Goal: Information Seeking & Learning: Learn about a topic

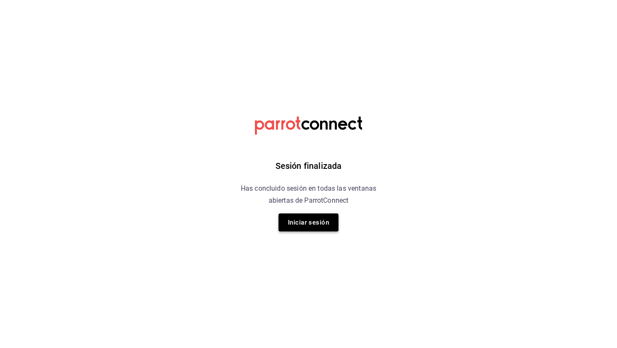
click at [310, 227] on button "Iniciar sesión" at bounding box center [308, 222] width 60 height 18
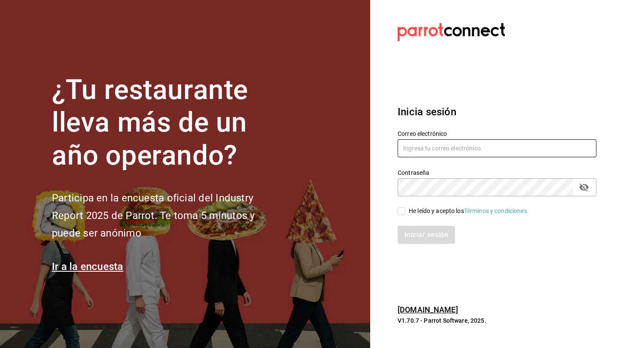
type input "admin@foodinmotion.mx"
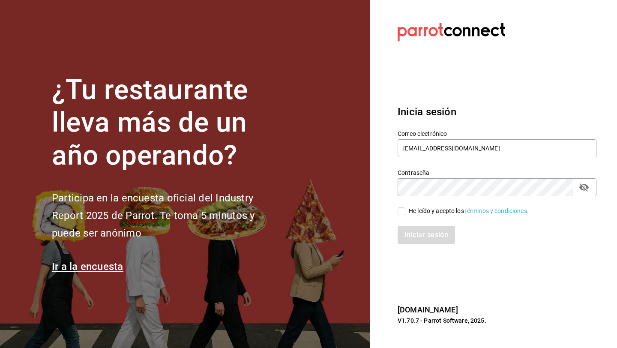
click at [401, 217] on div "Iniciar sesión" at bounding box center [491, 229] width 209 height 28
click at [401, 214] on input "He leído y acepto los Términos y condiciones." at bounding box center [401, 211] width 8 height 8
checkbox input "true"
click at [410, 237] on button "Iniciar sesión" at bounding box center [426, 235] width 58 height 18
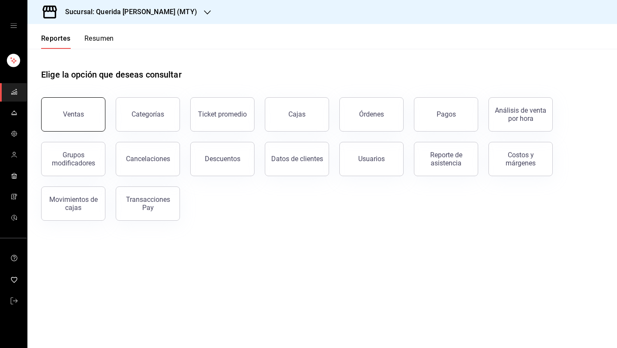
click at [63, 120] on button "Ventas" at bounding box center [73, 114] width 64 height 34
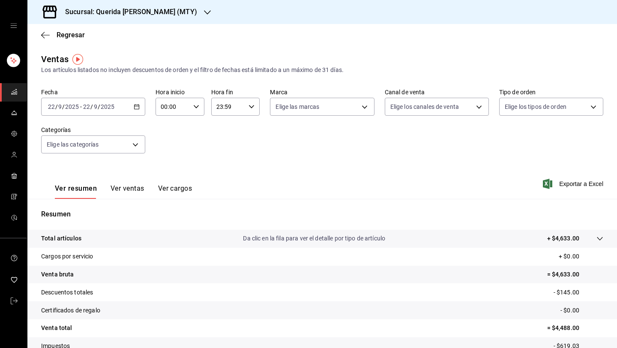
click at [133, 112] on div "[DATE] [DATE] - [DATE] [DATE]" at bounding box center [93, 107] width 104 height 18
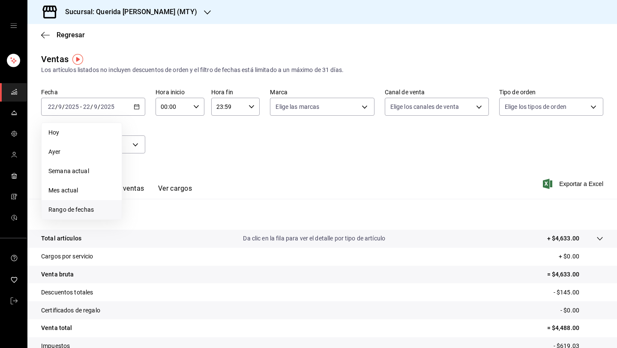
click at [93, 212] on span "Rango de fechas" at bounding box center [81, 209] width 66 height 9
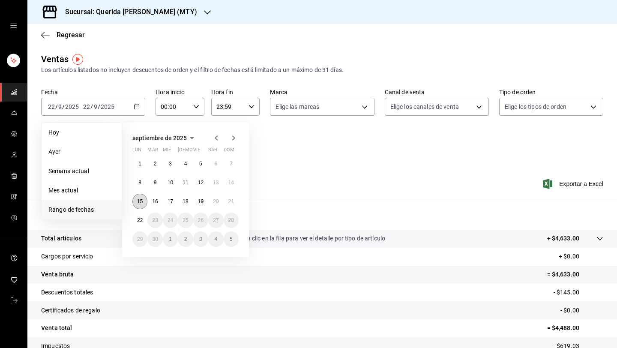
click at [141, 201] on abbr "15" at bounding box center [140, 201] width 6 height 6
click at [140, 219] on abbr "22" at bounding box center [140, 220] width 6 height 6
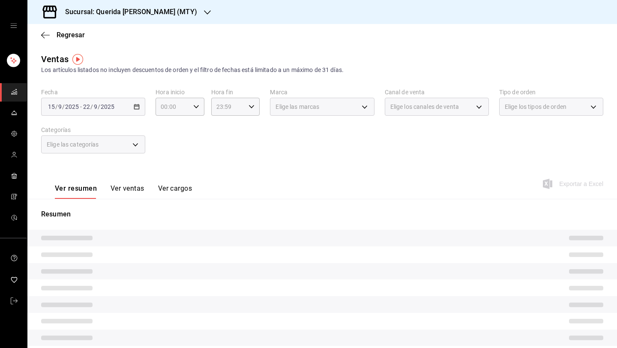
click at [135, 111] on div "2025-09-15 15 / 9 / 2025 - 2025-09-22 22 / 9 / 2025" at bounding box center [93, 107] width 104 height 18
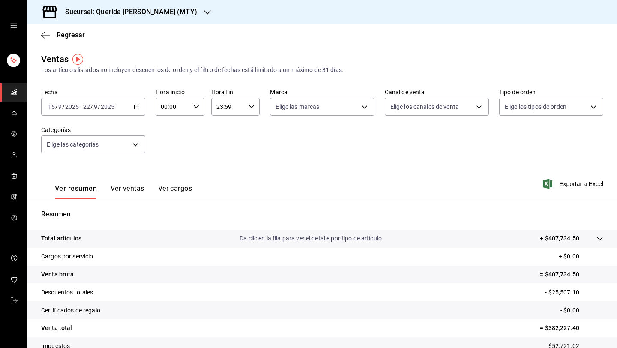
click at [141, 104] on div "2025-09-15 15 / 9 / 2025 - 2025-09-22 22 / 9 / 2025" at bounding box center [93, 107] width 104 height 18
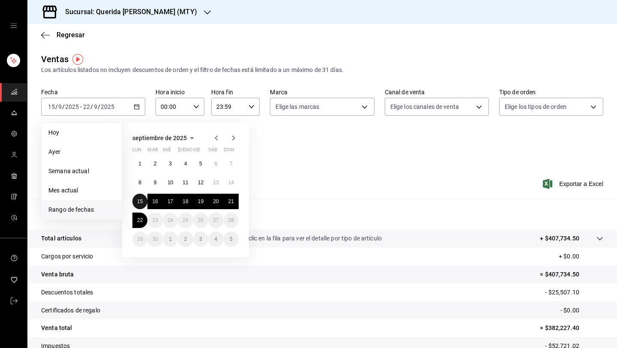
click at [137, 201] on abbr "15" at bounding box center [140, 201] width 6 height 6
click at [228, 203] on abbr "21" at bounding box center [231, 201] width 6 height 6
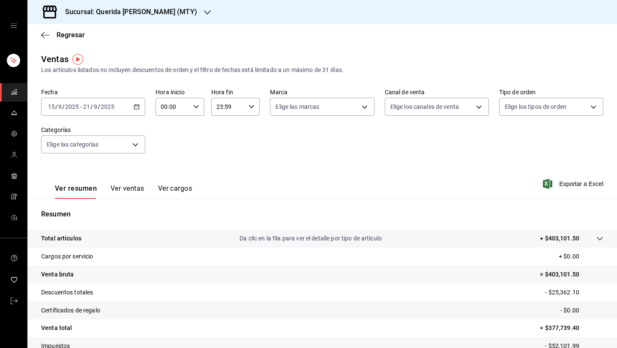
click at [137, 108] on icon "button" at bounding box center [137, 107] width 6 height 6
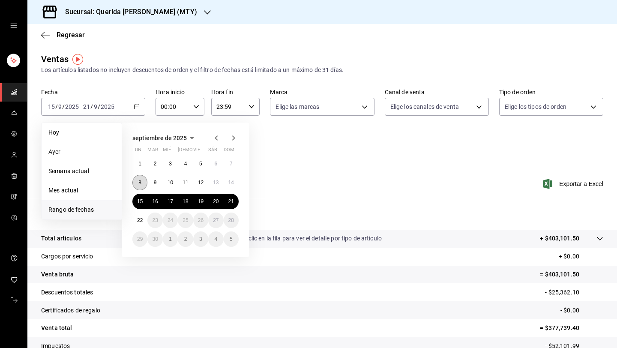
click at [143, 182] on button "8" at bounding box center [139, 182] width 15 height 15
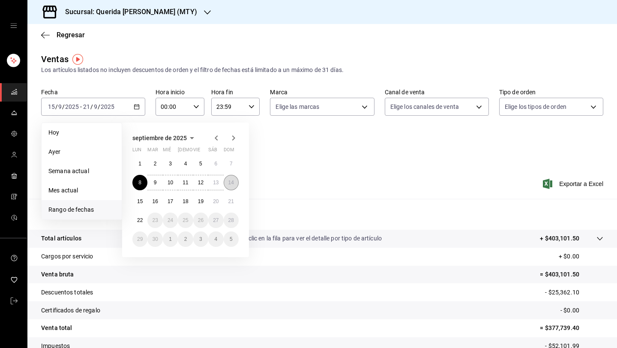
click at [232, 182] on abbr "14" at bounding box center [231, 182] width 6 height 6
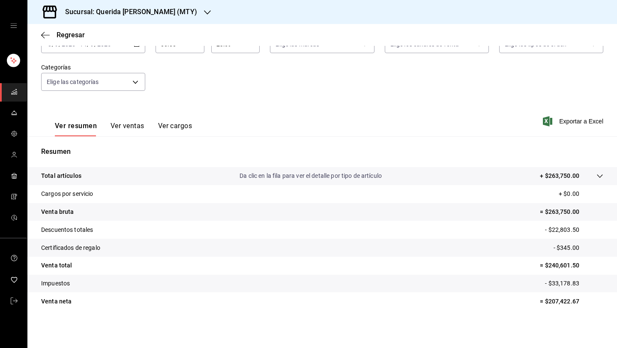
scroll to position [20, 0]
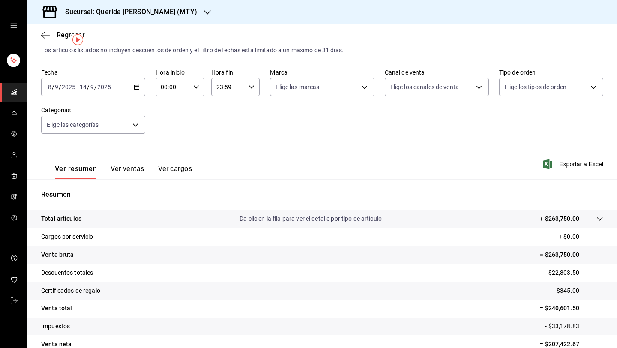
click at [136, 90] on icon "button" at bounding box center [137, 87] width 6 height 6
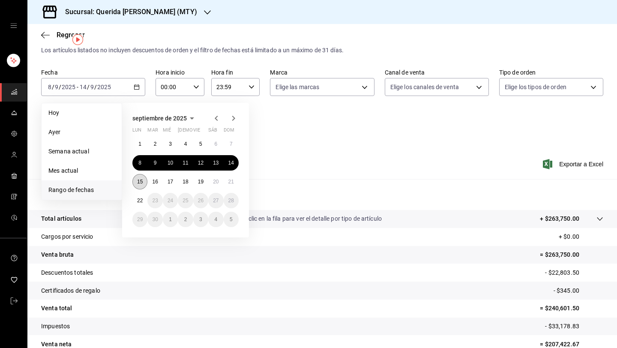
click at [138, 180] on abbr "15" at bounding box center [140, 182] width 6 height 6
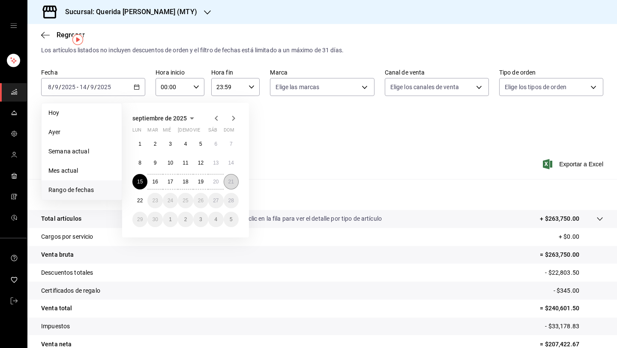
click at [236, 180] on button "21" at bounding box center [231, 181] width 15 height 15
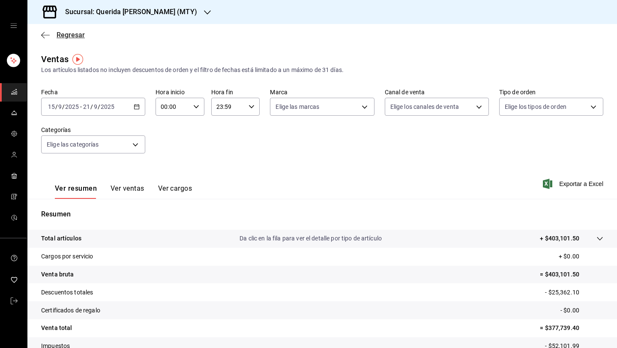
click at [56, 33] on span "Regresar" at bounding box center [63, 35] width 44 height 8
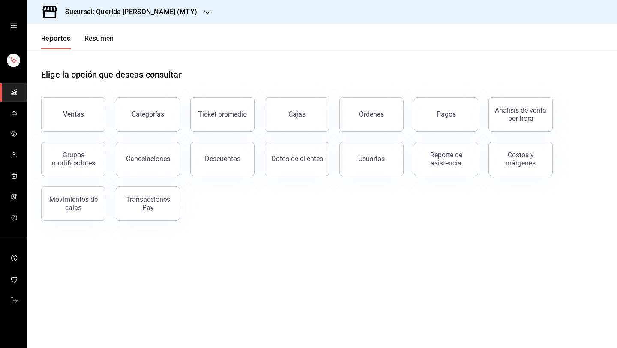
click at [95, 40] on button "Resumen" at bounding box center [99, 41] width 30 height 15
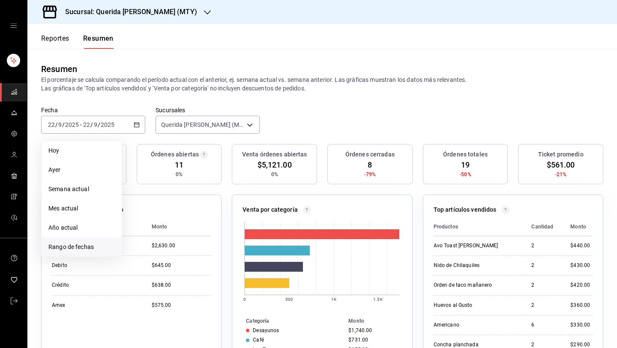
click at [93, 250] on span "Rango de fechas" at bounding box center [81, 246] width 66 height 9
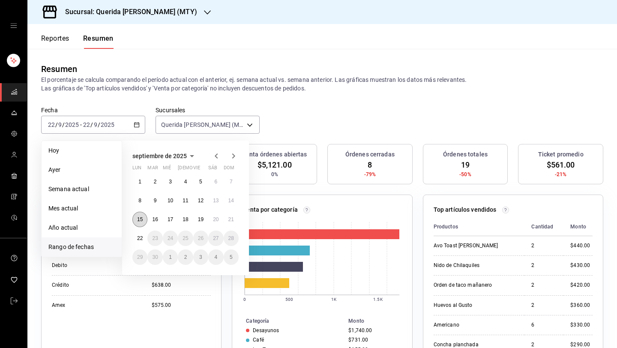
click at [143, 221] on button "15" at bounding box center [139, 219] width 15 height 15
click at [230, 218] on abbr "21" at bounding box center [231, 219] width 6 height 6
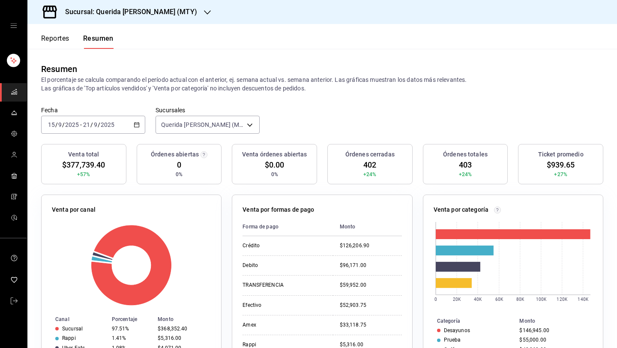
scroll to position [8, 0]
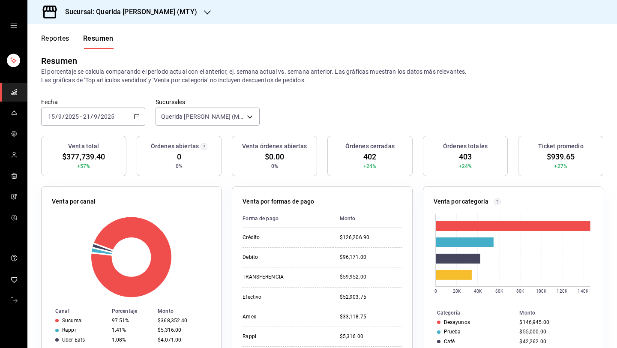
click at [84, 167] on span "+57%" at bounding box center [83, 166] width 13 height 8
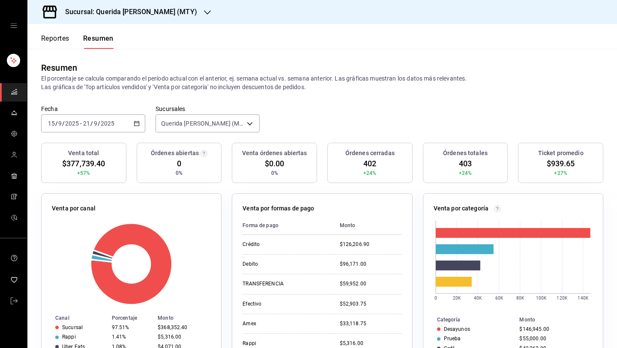
scroll to position [0, 0]
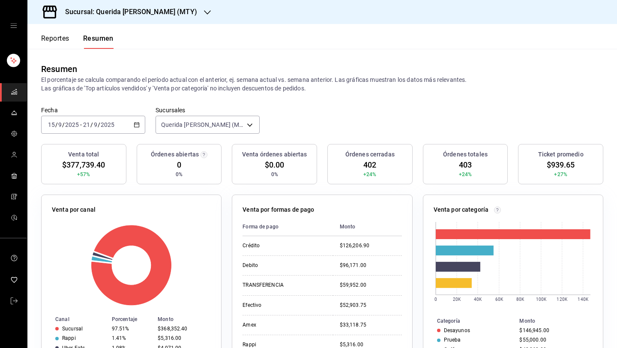
click at [140, 122] on div "2025-09-15 15 / 9 / 2025 - 2025-09-21 21 / 9 / 2025" at bounding box center [93, 125] width 104 height 18
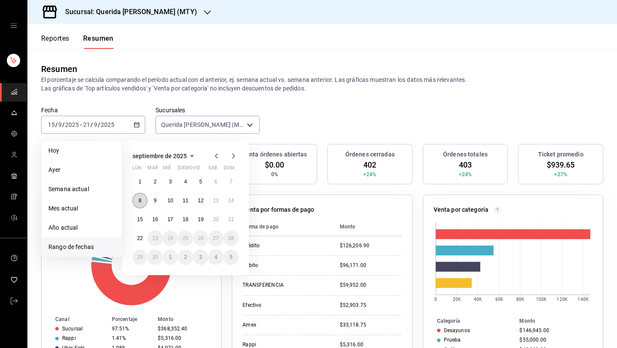
click at [140, 205] on button "8" at bounding box center [139, 200] width 15 height 15
click at [231, 199] on abbr "14" at bounding box center [231, 200] width 6 height 6
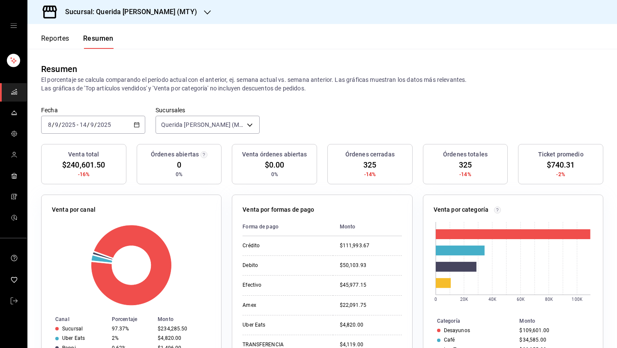
click at [143, 124] on div "2025-09-08 8 / 9 / 2025 - 2025-09-14 14 / 9 / 2025" at bounding box center [93, 125] width 104 height 18
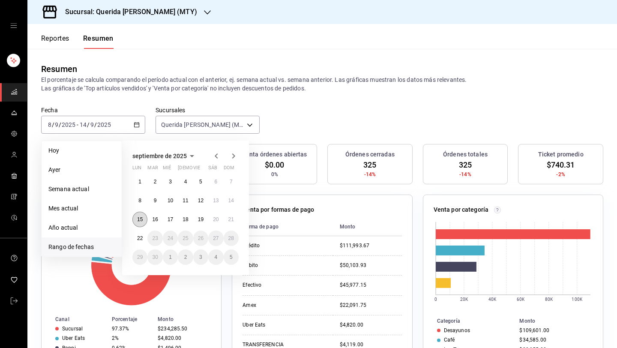
click at [140, 218] on abbr "15" at bounding box center [140, 219] width 6 height 6
click at [235, 222] on button "21" at bounding box center [231, 219] width 15 height 15
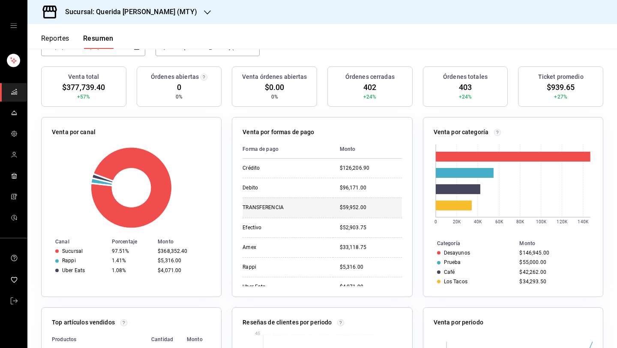
click at [313, 212] on td "TRANSFERENCIA" at bounding box center [287, 207] width 90 height 20
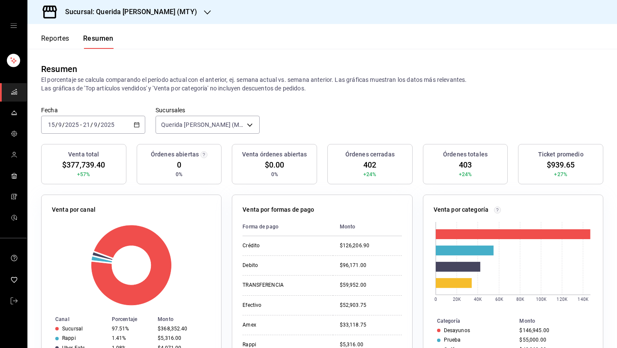
click at [135, 125] on icon "button" at bounding box center [137, 125] width 6 height 6
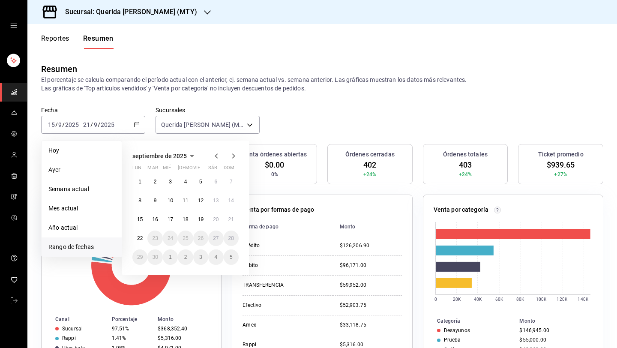
click at [428, 102] on div "Resumen El porcentaje se calcula comparando el período actual con el anterior, …" at bounding box center [321, 77] width 589 height 57
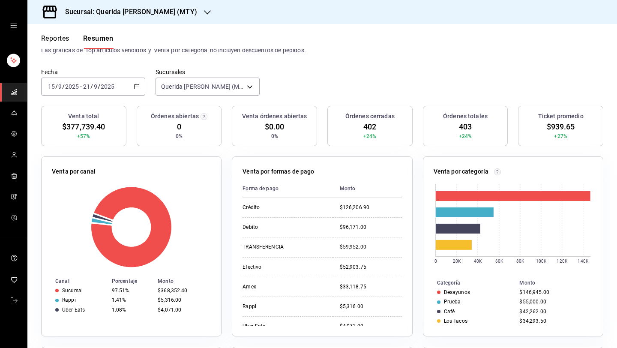
scroll to position [39, 0]
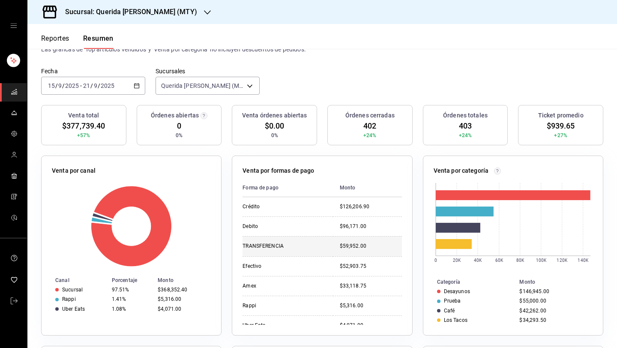
click at [368, 244] on div "$59,952.00" at bounding box center [371, 245] width 62 height 7
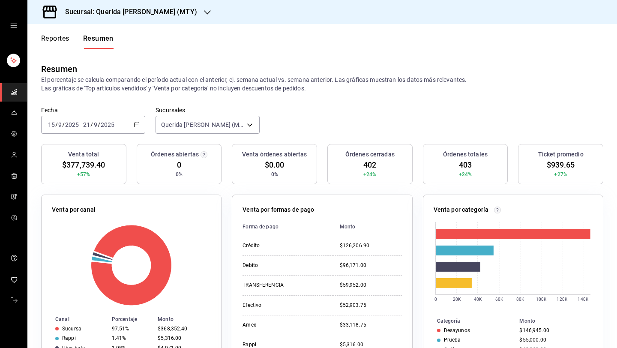
scroll to position [7, 0]
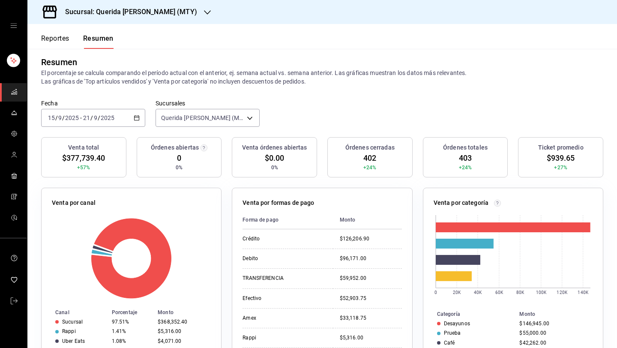
click at [53, 47] on button "Reportes" at bounding box center [55, 41] width 28 height 15
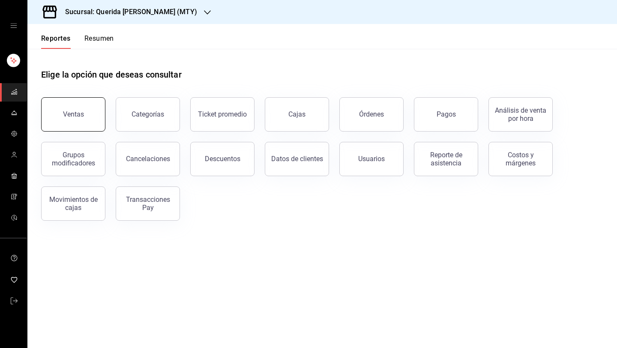
click at [99, 113] on button "Ventas" at bounding box center [73, 114] width 64 height 34
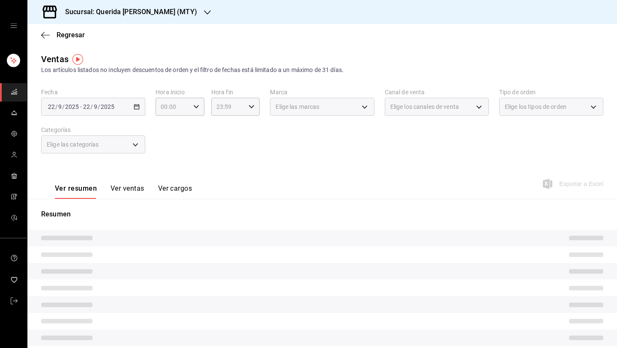
click at [132, 145] on div "Elige las categorías" at bounding box center [93, 144] width 104 height 18
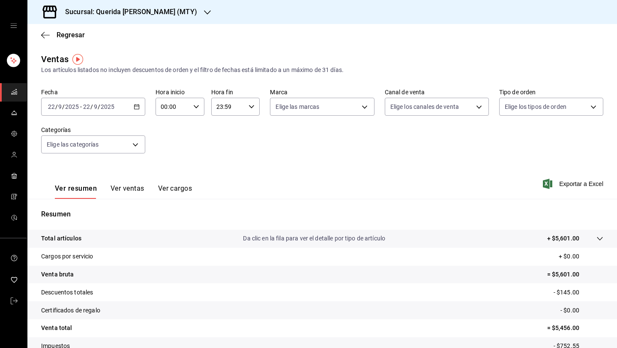
click at [144, 103] on div "2025-09-22 22 / 9 / 2025 - 2025-09-22 22 / 9 / 2025" at bounding box center [93, 107] width 104 height 18
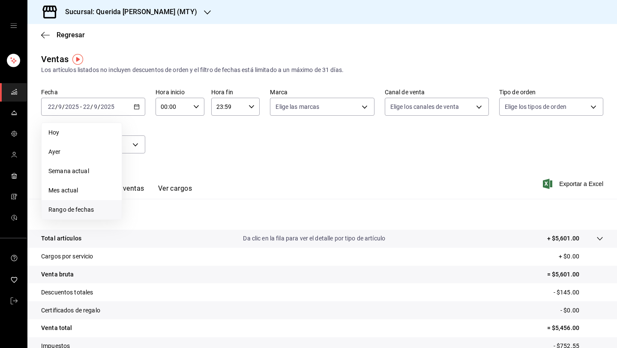
click at [84, 203] on li "Rango de fechas" at bounding box center [82, 209] width 80 height 19
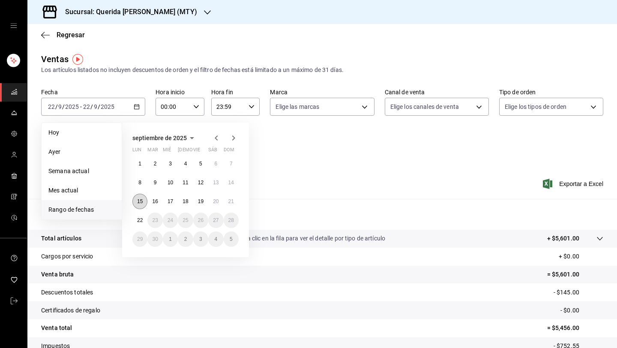
click at [142, 201] on abbr "15" at bounding box center [140, 201] width 6 height 6
click at [233, 201] on abbr "21" at bounding box center [231, 201] width 6 height 6
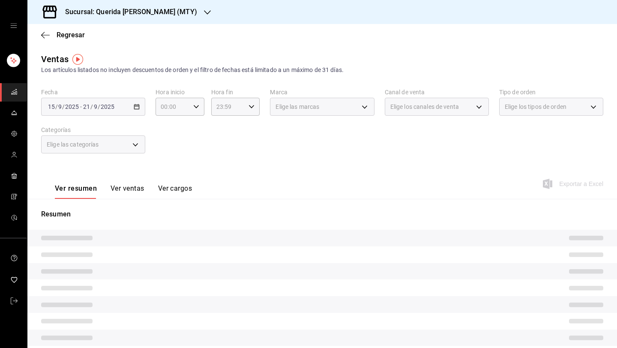
click at [219, 194] on div "Ver resumen Ver ventas Ver cargos Exportar a Excel" at bounding box center [321, 181] width 589 height 35
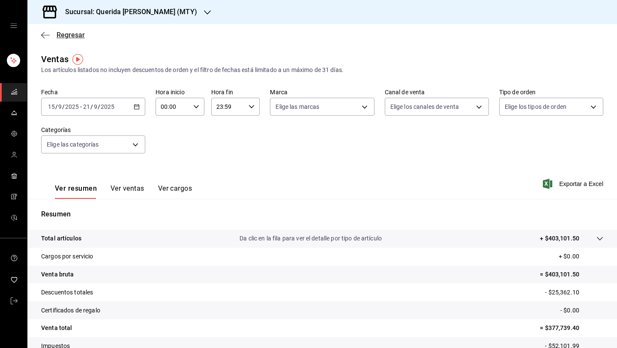
click at [53, 33] on span "Regresar" at bounding box center [63, 35] width 44 height 8
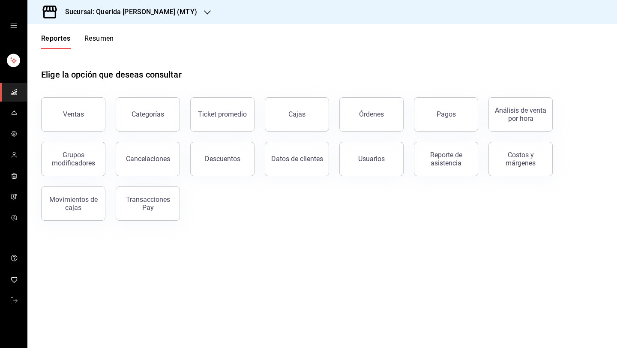
click at [101, 34] on button "Resumen" at bounding box center [99, 41] width 30 height 15
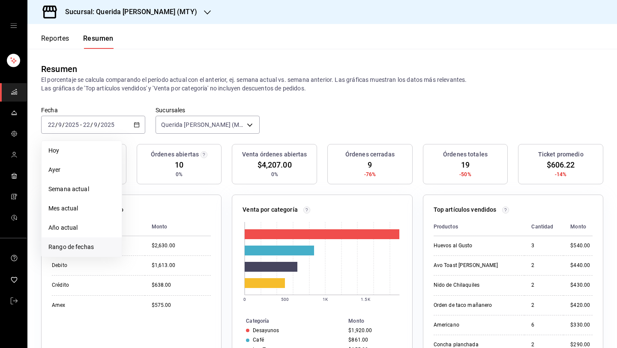
click at [85, 245] on span "Rango de fechas" at bounding box center [81, 246] width 66 height 9
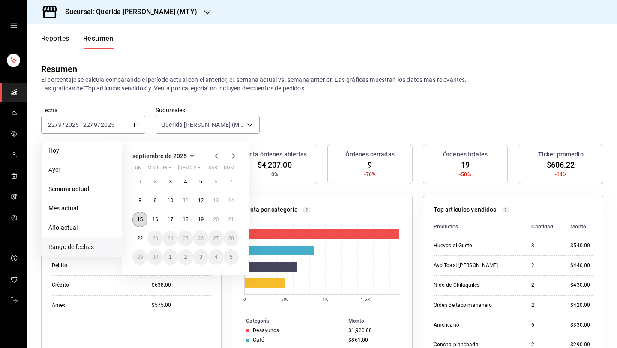
click at [140, 217] on abbr "15" at bounding box center [140, 219] width 6 height 6
click at [229, 219] on abbr "21" at bounding box center [231, 219] width 6 height 6
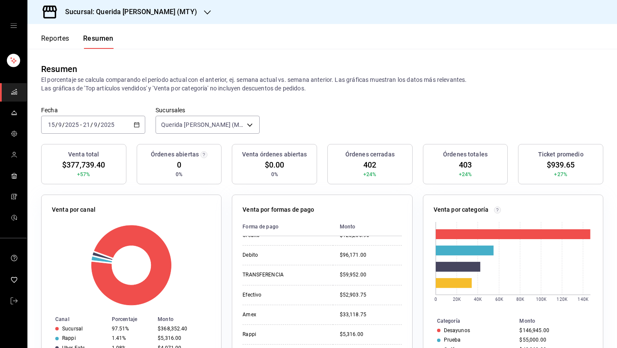
click at [134, 125] on icon "button" at bounding box center [137, 125] width 6 height 6
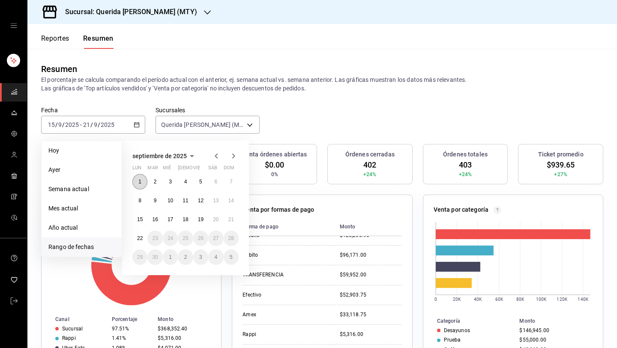
click at [142, 181] on button "1" at bounding box center [139, 181] width 15 height 15
click at [235, 219] on button "21" at bounding box center [231, 219] width 15 height 15
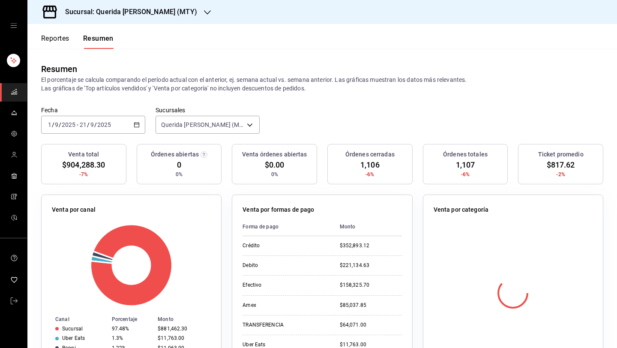
click at [139, 124] on \(Stroke\) "button" at bounding box center [136, 124] width 5 height 0
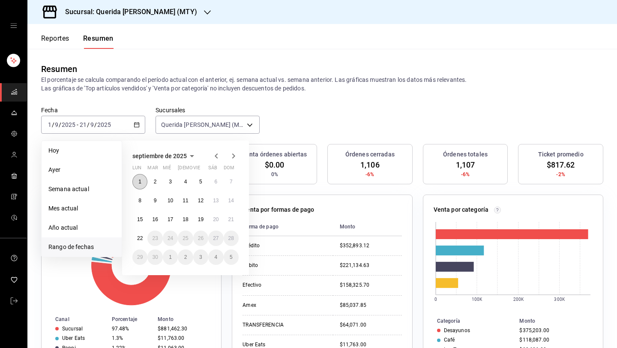
click at [140, 179] on abbr "1" at bounding box center [139, 182] width 3 height 6
click at [234, 200] on button "14" at bounding box center [231, 200] width 15 height 15
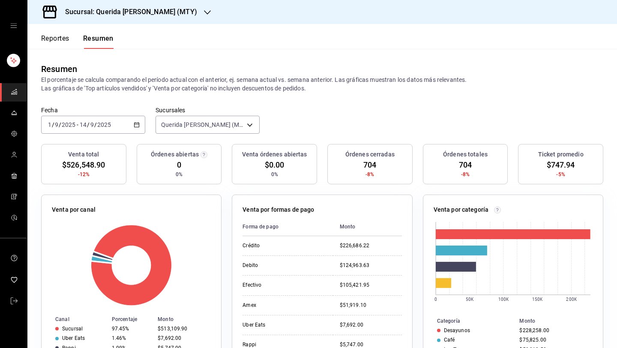
click at [138, 121] on div "2025-09-01 1 / 9 / 2025 - 2025-09-14 14 / 9 / 2025" at bounding box center [93, 125] width 104 height 18
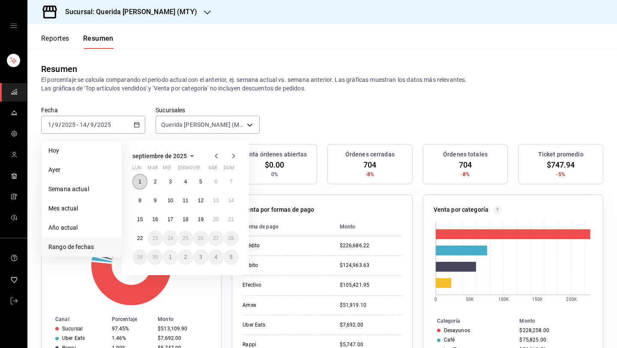
click at [138, 181] on abbr "1" at bounding box center [139, 182] width 3 height 6
click at [220, 220] on button "20" at bounding box center [215, 219] width 15 height 15
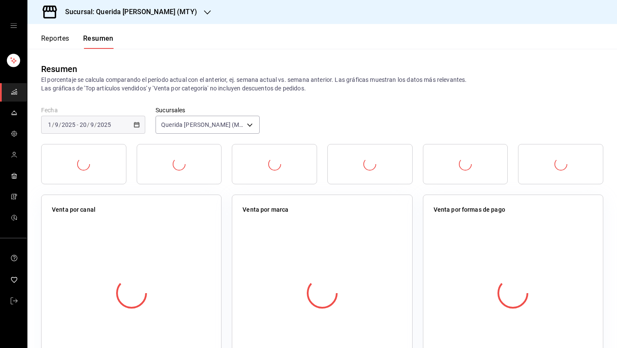
click at [220, 220] on div "Venta por canal" at bounding box center [131, 284] width 180 height 180
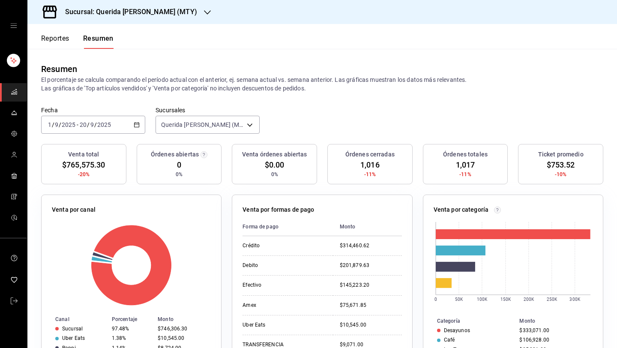
click at [143, 126] on div "2025-09-01 1 / 9 / 2025 - 2025-09-20 20 / 9 / 2025" at bounding box center [93, 125] width 104 height 18
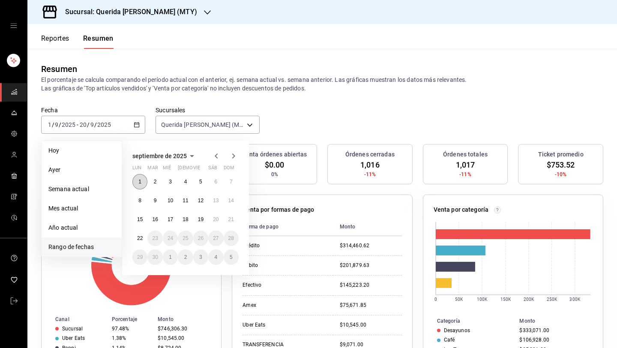
click at [141, 179] on abbr "1" at bounding box center [139, 182] width 3 height 6
click at [235, 200] on button "14" at bounding box center [231, 200] width 15 height 15
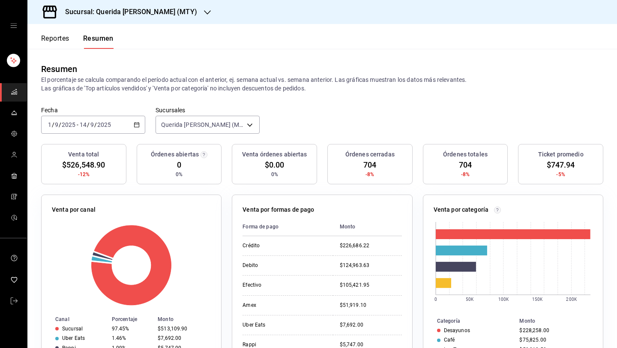
click at [133, 123] on div "2025-09-01 1 / 9 / 2025 - 2025-09-14 14 / 9 / 2025" at bounding box center [93, 125] width 104 height 18
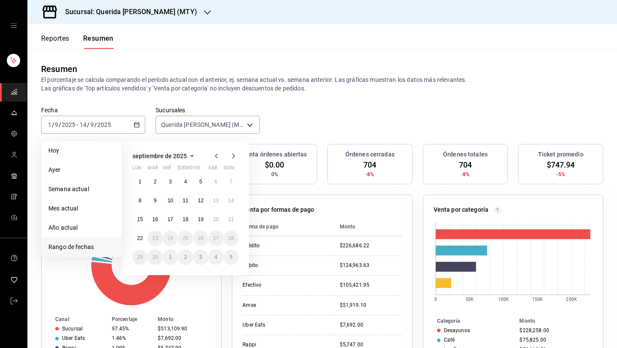
click at [320, 98] on div "Resumen El porcentaje se calcula comparando el período actual con el anterior, …" at bounding box center [321, 77] width 589 height 57
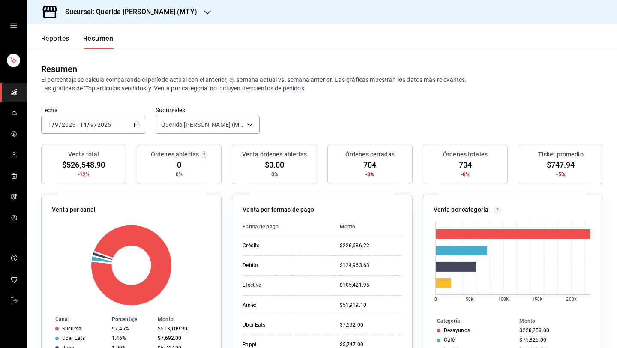
click at [130, 128] on div "2025-09-01 1 / 9 / 2025 - 2025-09-14 14 / 9 / 2025" at bounding box center [93, 125] width 104 height 18
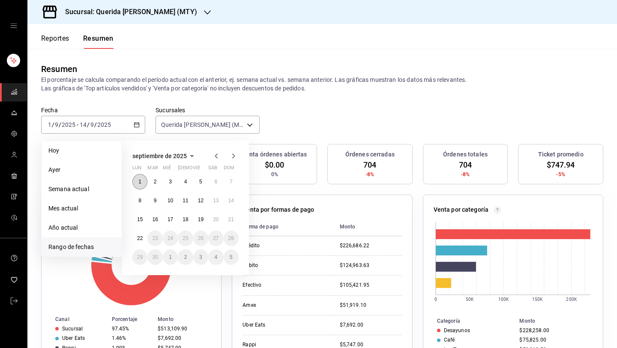
click at [138, 181] on abbr "1" at bounding box center [139, 182] width 3 height 6
click at [221, 218] on button "20" at bounding box center [215, 219] width 15 height 15
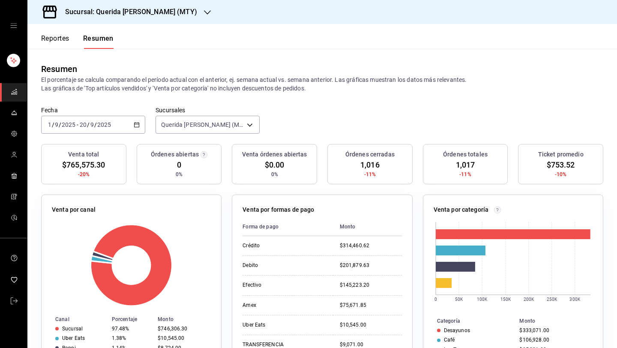
click at [135, 126] on icon "button" at bounding box center [137, 125] width 6 height 6
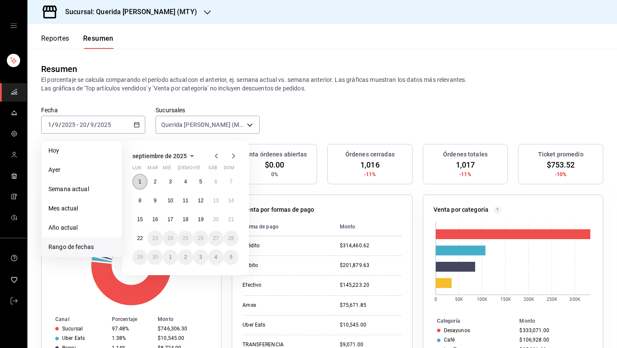
click at [137, 180] on button "1" at bounding box center [139, 181] width 15 height 15
click at [220, 202] on button "13" at bounding box center [215, 200] width 15 height 15
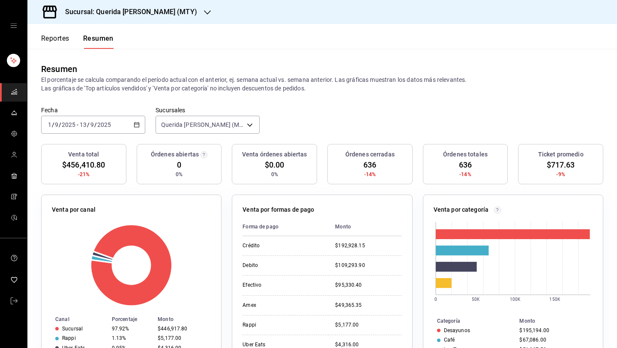
click at [144, 123] on div "2025-09-01 1 / 9 / 2025 - 2025-09-13 13 / 9 / 2025" at bounding box center [93, 125] width 104 height 18
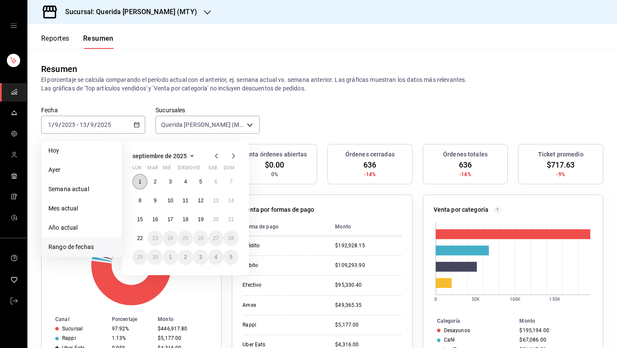
click at [138, 179] on button "1" at bounding box center [139, 181] width 15 height 15
click at [234, 202] on button "14" at bounding box center [231, 200] width 15 height 15
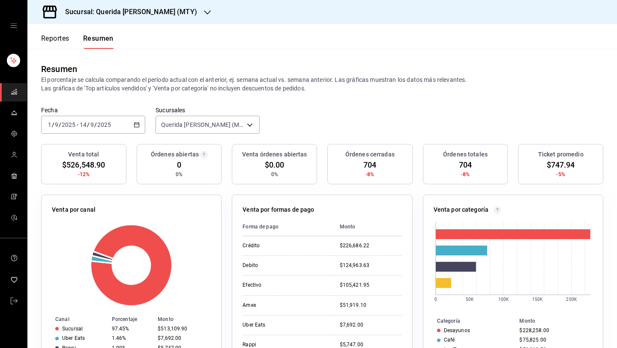
click at [60, 38] on button "Reportes" at bounding box center [55, 41] width 28 height 15
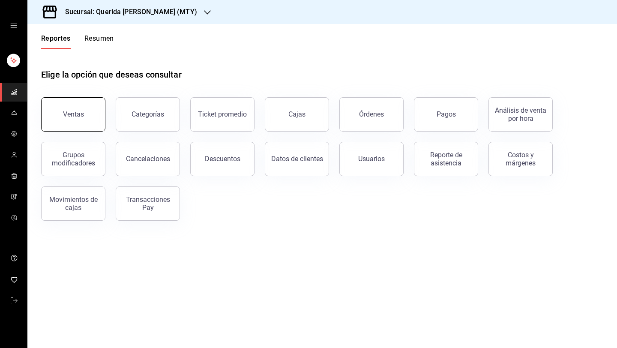
click at [85, 111] on button "Ventas" at bounding box center [73, 114] width 64 height 34
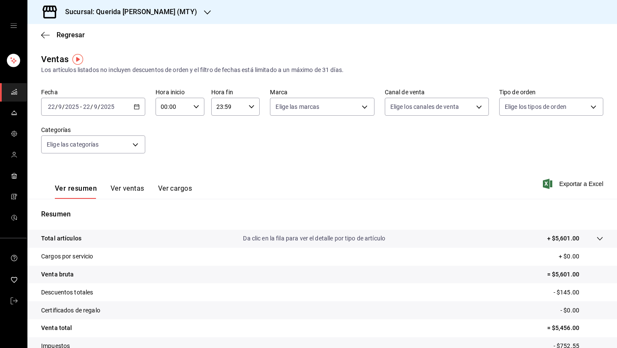
click at [135, 106] on icon "button" at bounding box center [137, 107] width 6 height 6
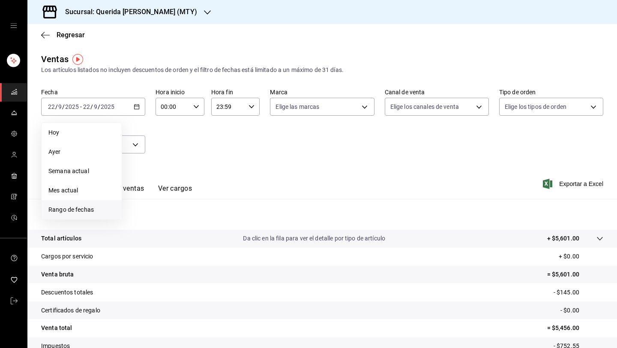
click at [84, 208] on span "Rango de fechas" at bounding box center [81, 209] width 66 height 9
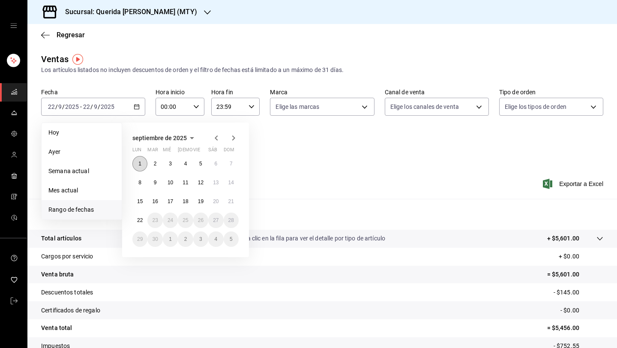
click at [138, 160] on button "1" at bounding box center [139, 163] width 15 height 15
click at [235, 182] on button "14" at bounding box center [231, 182] width 15 height 15
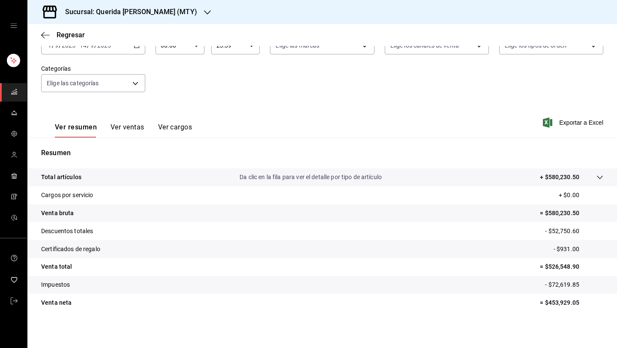
scroll to position [63, 0]
click at [571, 266] on p "= $526,548.90" at bounding box center [571, 265] width 63 height 9
click at [566, 255] on tr "Certificados de regalo - $931.00" at bounding box center [321, 248] width 589 height 18
click at [566, 248] on p "- $931.00" at bounding box center [578, 247] width 50 height 9
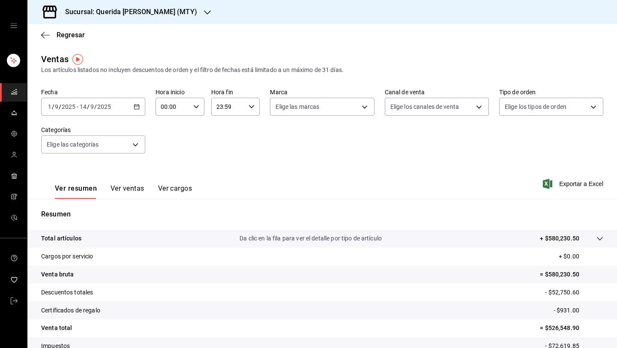
click at [136, 106] on \(Stroke\) "button" at bounding box center [136, 106] width 5 height 0
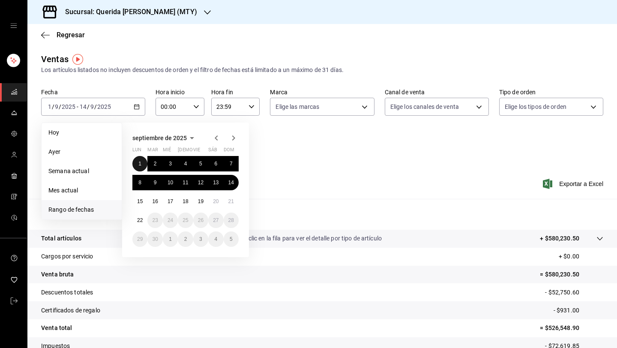
click at [139, 162] on abbr "1" at bounding box center [139, 164] width 3 height 6
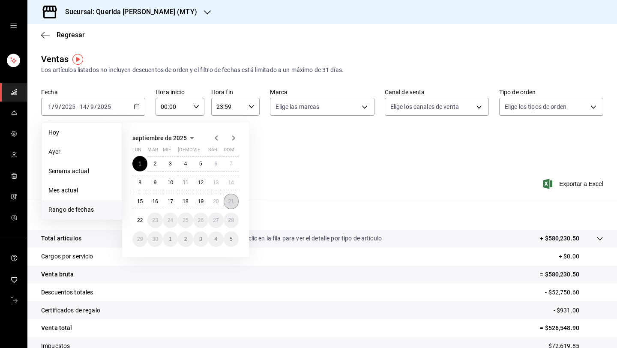
click at [231, 203] on abbr "21" at bounding box center [231, 201] width 6 height 6
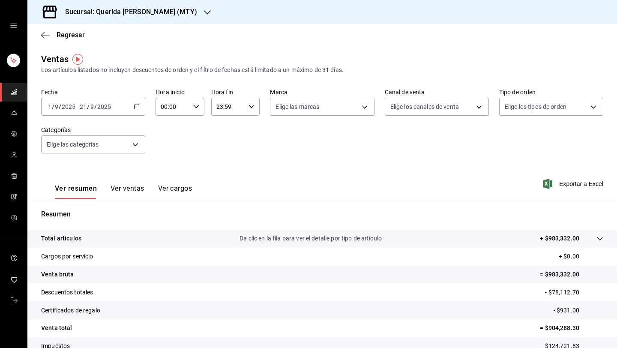
click at [142, 108] on div "2025-09-01 1 / 9 / 2025 - 2025-09-21 21 / 9 / 2025" at bounding box center [93, 107] width 104 height 18
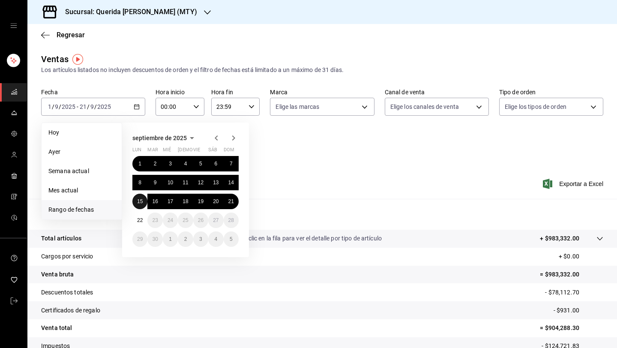
click at [138, 200] on abbr "15" at bounding box center [140, 201] width 6 height 6
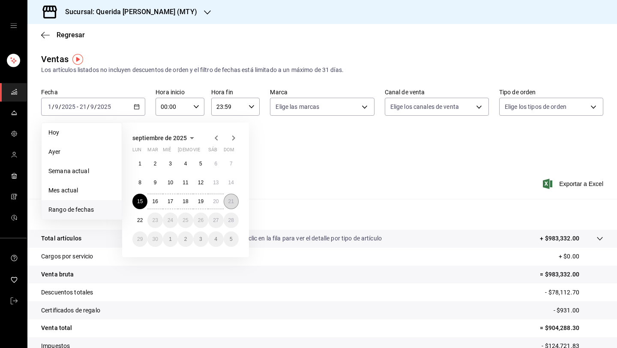
click at [233, 201] on abbr "21" at bounding box center [231, 201] width 6 height 6
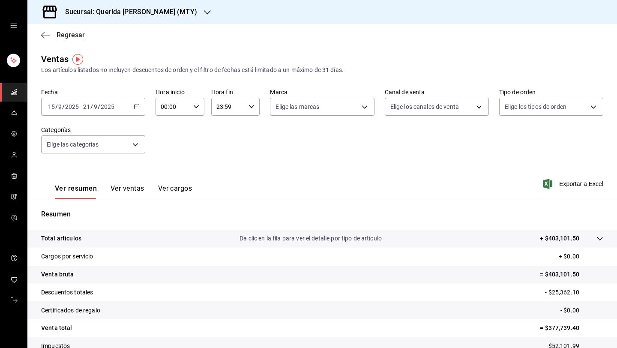
click at [50, 33] on span "Regresar" at bounding box center [63, 35] width 44 height 8
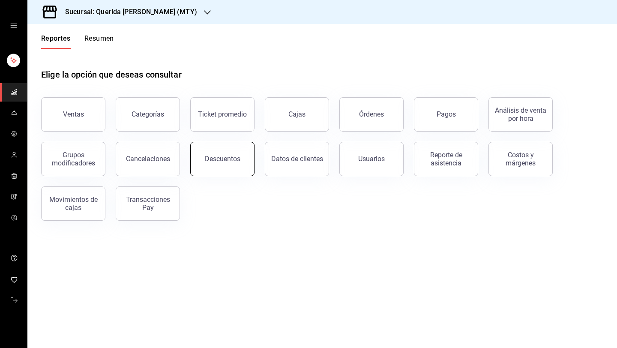
click at [226, 167] on button "Descuentos" at bounding box center [222, 159] width 64 height 34
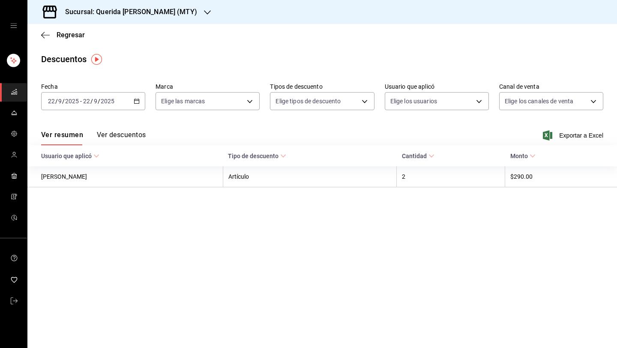
click at [104, 138] on button "Ver descuentos" at bounding box center [121, 138] width 49 height 15
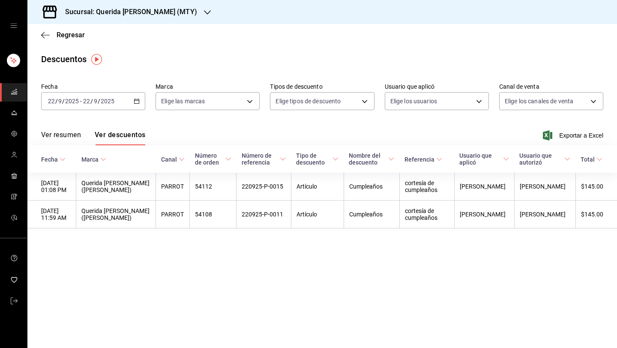
click at [137, 102] on icon "button" at bounding box center [137, 101] width 6 height 6
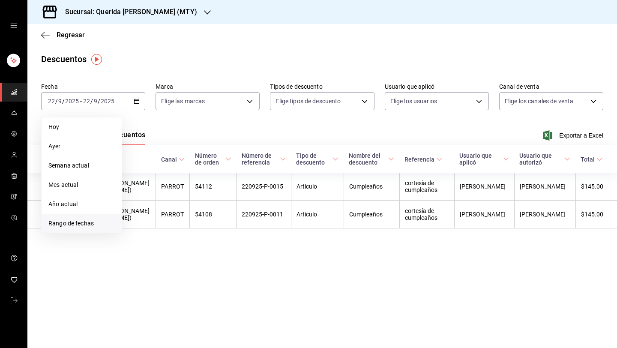
click at [81, 222] on span "Rango de fechas" at bounding box center [81, 223] width 66 height 9
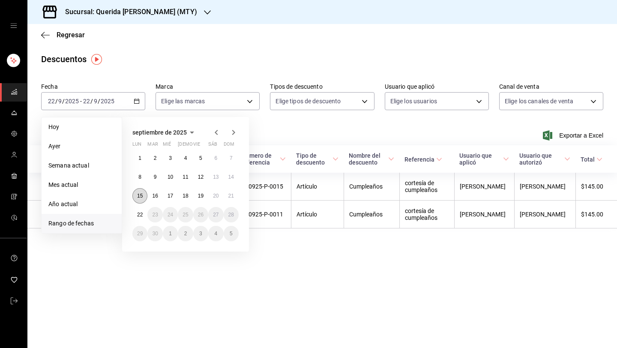
click at [143, 197] on button "15" at bounding box center [139, 195] width 15 height 15
click at [232, 197] on abbr "21" at bounding box center [231, 196] width 6 height 6
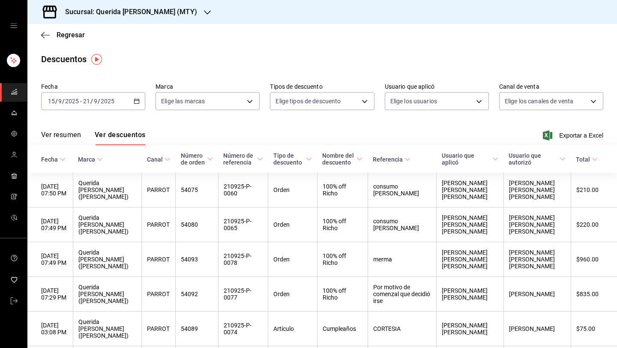
click at [224, 127] on div "Ver resumen Ver descuentos Exportar a Excel" at bounding box center [321, 132] width 589 height 25
click at [136, 100] on \(Stroke\) "button" at bounding box center [136, 100] width 5 height 0
click at [397, 119] on div "Fecha 2025-09-15 15 / 9 / 2025 - 2025-09-21 21 / 9 / 2025 Marca Elige las marca…" at bounding box center [322, 99] width 562 height 41
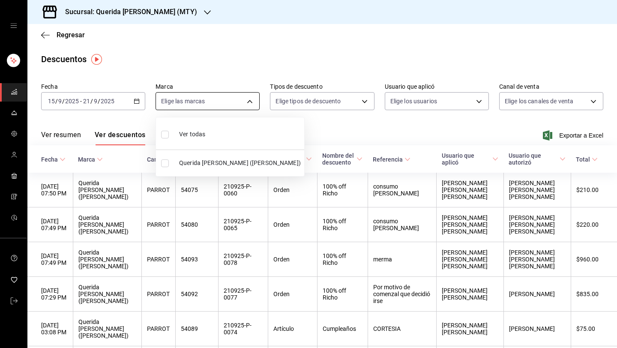
click at [209, 110] on body "Sucursal: Querida Adela (MTY) Regresar Descuentos Fecha 2025-09-15 15 / 9 / 202…" at bounding box center [308, 174] width 617 height 348
click at [217, 164] on span "Querida Adela (Del Valle)" at bounding box center [240, 162] width 122 height 9
type input "c86918b1-ef05-4987-b05d-2b9394d4c970"
checkbox input "true"
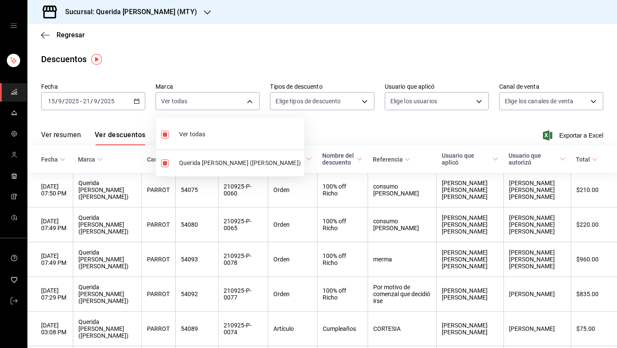
click at [317, 128] on div at bounding box center [308, 174] width 617 height 348
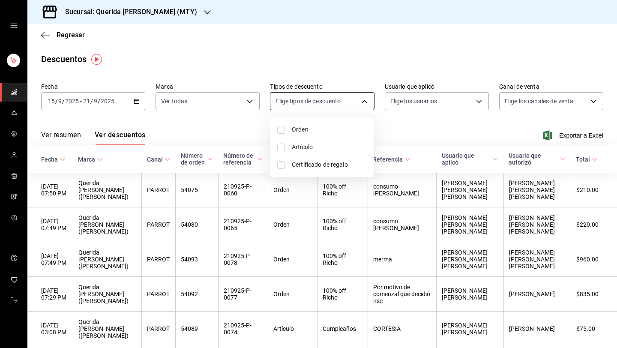
click at [331, 100] on body "Sucursal: Querida Adela (MTY) Regresar Descuentos Fecha 2025-09-15 15 / 9 / 202…" at bounding box center [308, 174] width 617 height 348
click at [285, 128] on li "Orden" at bounding box center [321, 130] width 103 height 18
type input "ORDER"
checkbox input "true"
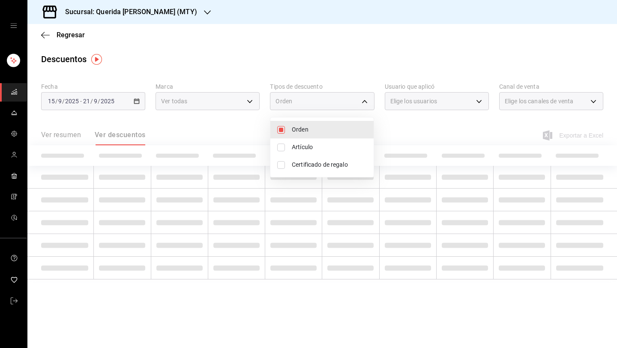
click at [281, 147] on input "checkbox" at bounding box center [281, 147] width 8 height 8
checkbox input "true"
type input "ORDER,ORDER_ITEM"
click at [281, 163] on input "checkbox" at bounding box center [281, 165] width 8 height 8
checkbox input "true"
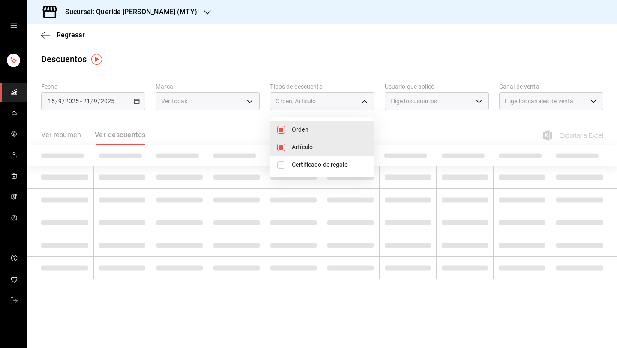
type input "ORDER,ORDER_ITEM,CARD_REWARD"
click at [409, 122] on div at bounding box center [308, 174] width 617 height 348
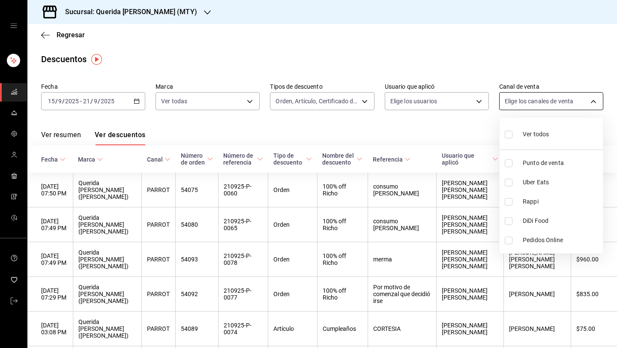
click at [548, 105] on body "Sucursal: Querida Adela (MTY) Regresar Descuentos Fecha 2025-09-15 15 / 9 / 202…" at bounding box center [308, 174] width 617 height 348
click at [510, 130] on label at bounding box center [510, 134] width 11 height 12
click at [510, 131] on input "checkbox" at bounding box center [509, 135] width 8 height 8
checkbox input "false"
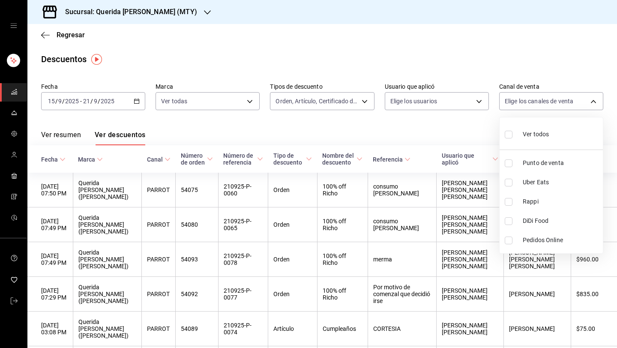
checkbox input "false"
click at [514, 136] on label at bounding box center [510, 134] width 11 height 12
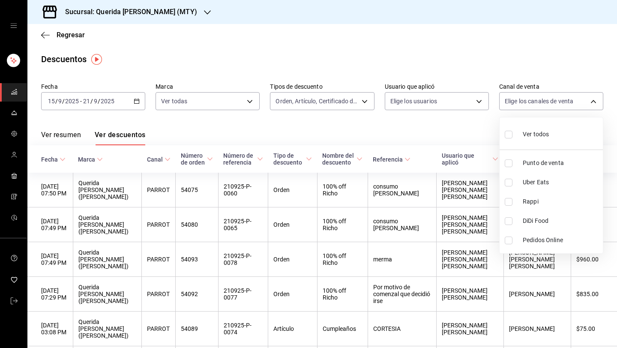
click at [512, 136] on input "checkbox" at bounding box center [509, 135] width 8 height 8
checkbox input "false"
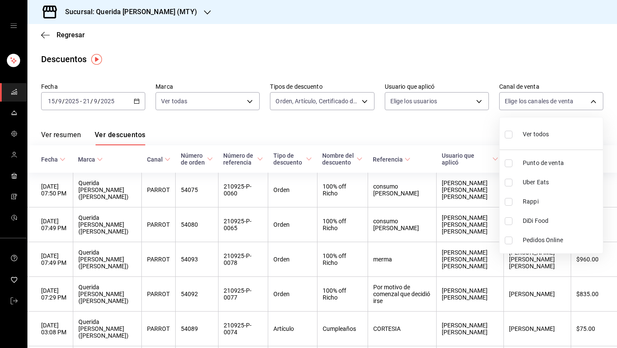
checkbox input "false"
click at [449, 130] on div at bounding box center [308, 174] width 617 height 348
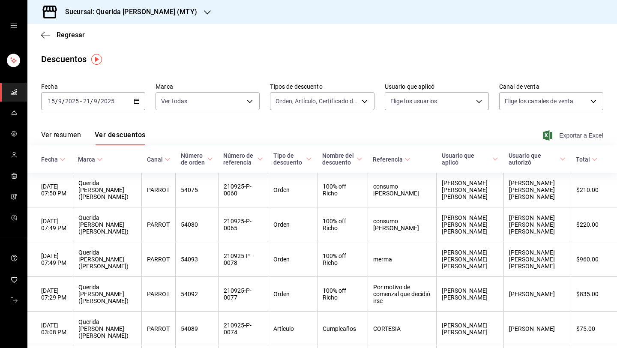
click at [567, 135] on span "Exportar a Excel" at bounding box center [573, 135] width 59 height 10
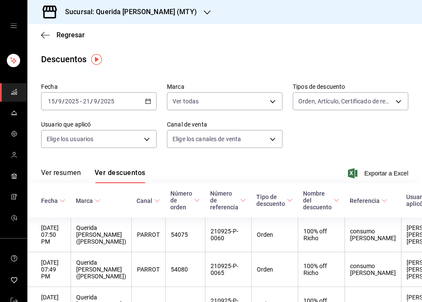
scroll to position [3, 0]
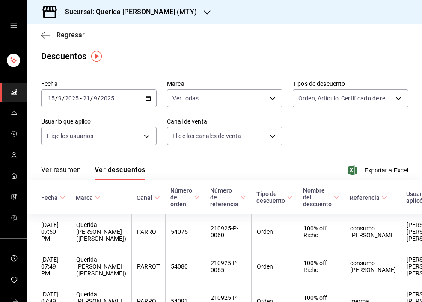
click at [52, 39] on span "Regresar" at bounding box center [63, 35] width 44 height 8
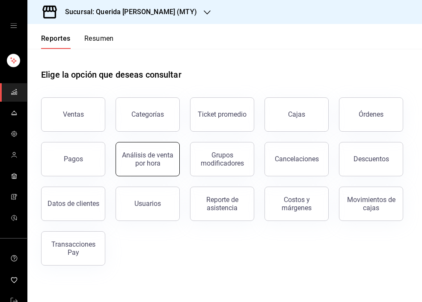
click at [131, 161] on div "Análisis de venta por hora" at bounding box center [147, 159] width 53 height 16
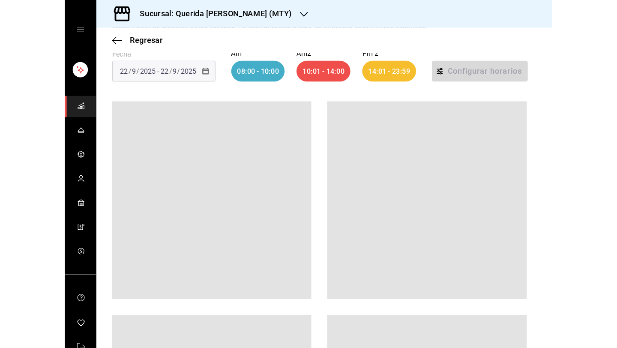
scroll to position [28, 0]
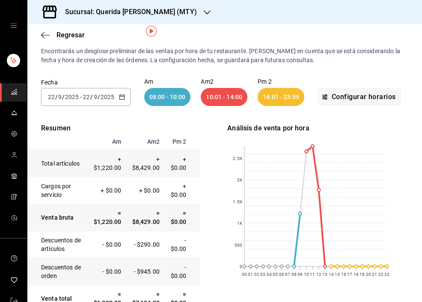
click at [119, 96] on \(Stroke\) "button" at bounding box center [121, 96] width 5 height 0
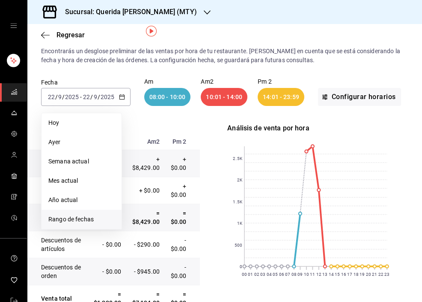
click at [71, 221] on span "Rango de fechas" at bounding box center [81, 219] width 66 height 9
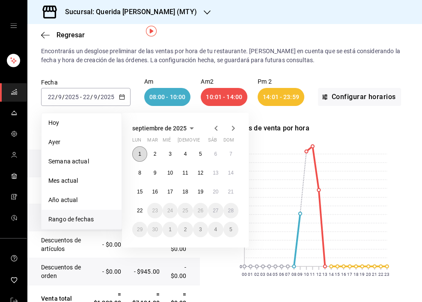
click at [140, 151] on abbr "1" at bounding box center [139, 154] width 3 height 6
click at [231, 173] on abbr "14" at bounding box center [231, 173] width 6 height 6
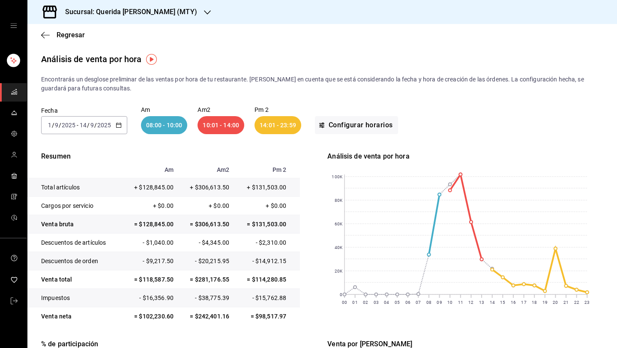
click at [37, 33] on div "Regresar" at bounding box center [321, 35] width 589 height 22
click at [45, 33] on icon "button" at bounding box center [45, 35] width 9 height 8
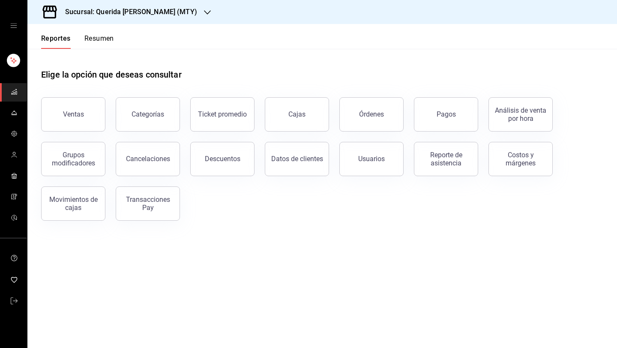
click at [15, 27] on icon "open drawer" at bounding box center [13, 25] width 7 height 7
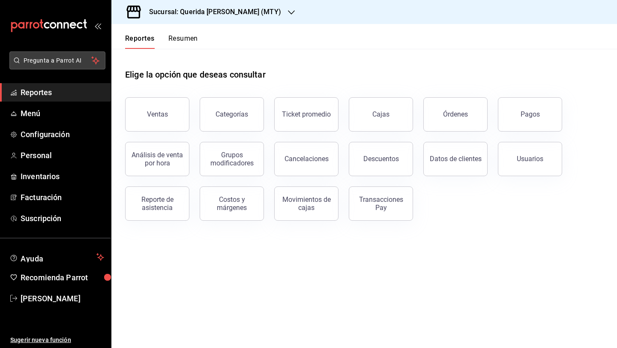
click at [61, 54] on button "Pregunta a Parrot AI" at bounding box center [57, 60] width 96 height 18
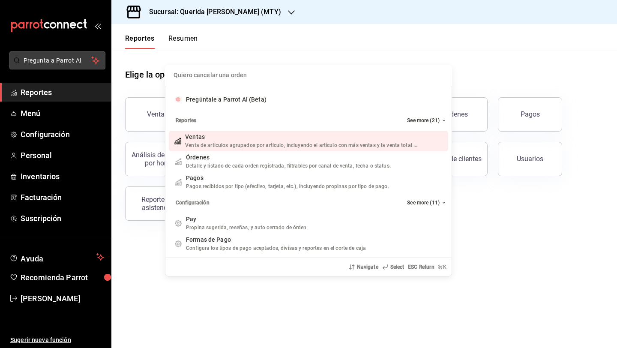
click at [64, 61] on div "Quiero cancelar una orden Pregúntale a Parrot AI (Beta) Reportes See more (21) …" at bounding box center [308, 174] width 617 height 348
click at [64, 61] on div "Pregúntale a Parrot AI (Beta) Reportes See more (21) Ventas Venta de artículos …" at bounding box center [308, 174] width 617 height 348
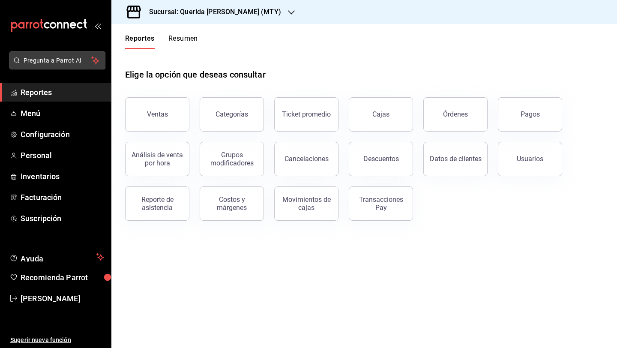
click at [64, 61] on span "Pregunta a Parrot AI" at bounding box center [58, 60] width 68 height 9
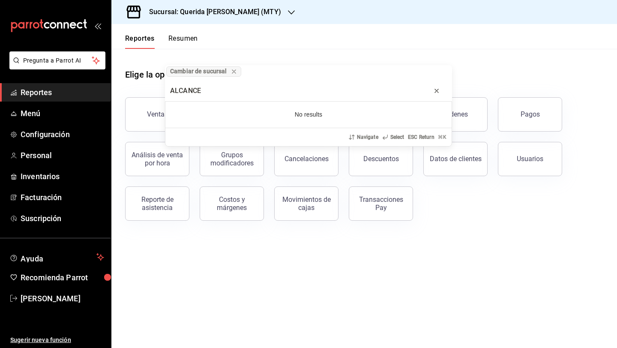
type input "ALCANCE"
click at [435, 93] on icon "progress bar" at bounding box center [436, 90] width 7 height 7
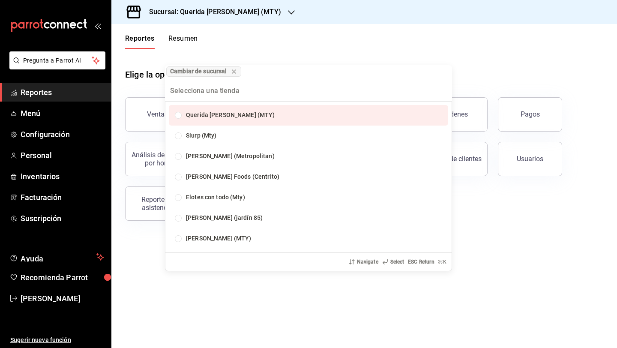
click at [345, 54] on div "Cambiar de sucursal Querida Adela (MTY) Slurp (Mty) Daisuke (Metropolitan) Maha…" at bounding box center [308, 174] width 617 height 348
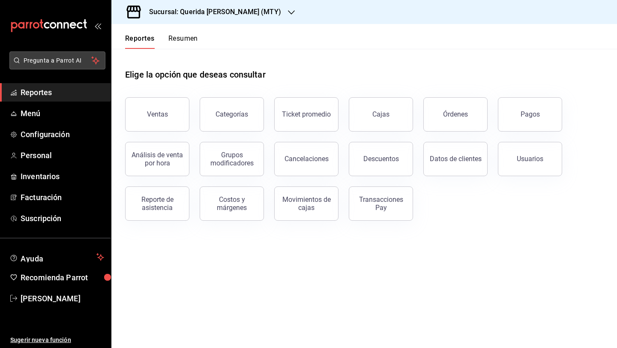
click at [77, 60] on span "Pregunta a Parrot AI" at bounding box center [58, 60] width 68 height 9
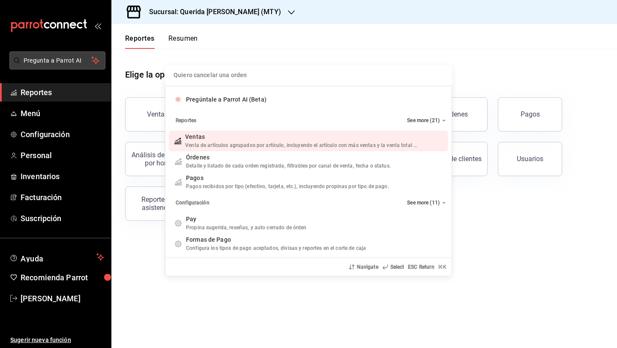
click at [77, 60] on div "Quiero cancelar una orden Pregúntale a Parrot AI (Beta) Reportes See more (21) …" at bounding box center [308, 174] width 617 height 348
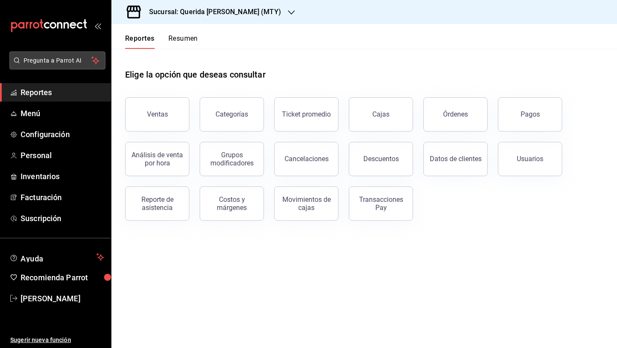
click at [45, 58] on span "Pregunta a Parrot AI" at bounding box center [58, 60] width 68 height 9
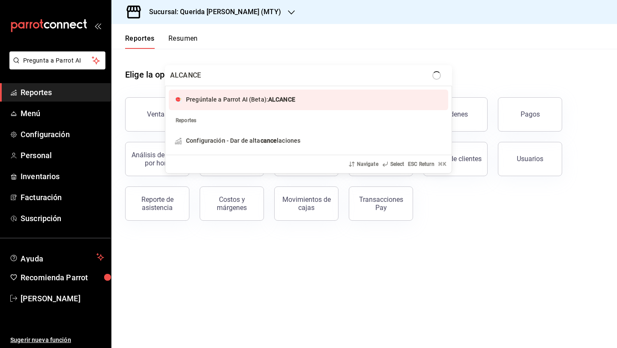
type input "ALCANCE"
click at [239, 101] on span "Pregúntale a Parrot AI (Beta):" at bounding box center [227, 99] width 82 height 7
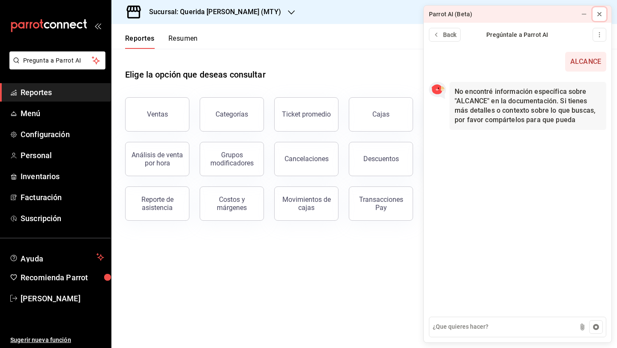
click at [597, 14] on icon at bounding box center [599, 14] width 7 height 7
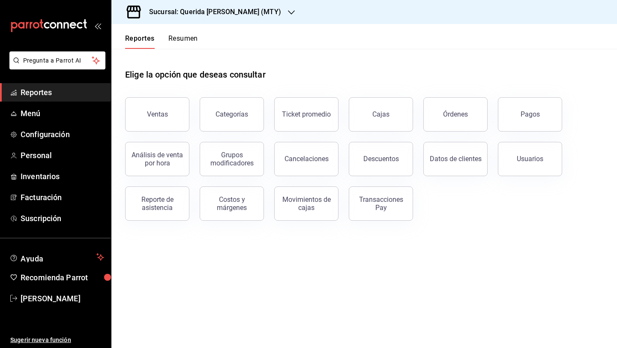
click at [233, 268] on main "Elige la opción que deseas consultar Ventas Categorías Ticket promedio Cajas Ór…" at bounding box center [363, 198] width 505 height 299
click at [179, 42] on button "Resumen" at bounding box center [183, 41] width 30 height 15
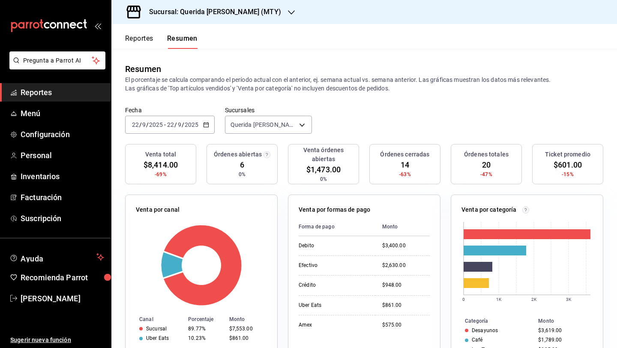
click at [205, 122] on icon "button" at bounding box center [206, 125] width 6 height 6
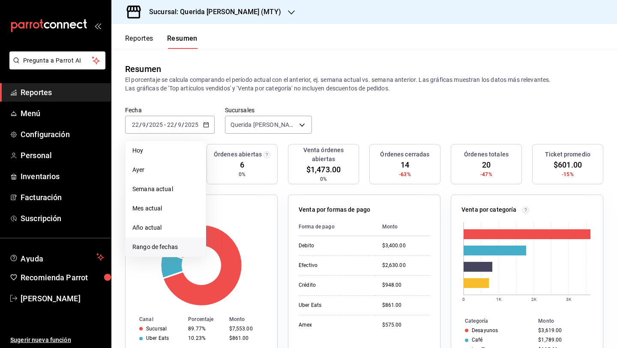
click at [166, 249] on span "Rango de fechas" at bounding box center [165, 246] width 66 height 9
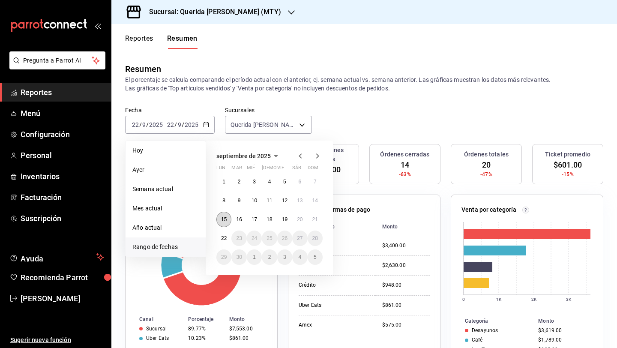
click at [224, 219] on abbr "15" at bounding box center [224, 219] width 6 height 6
click at [219, 197] on button "8" at bounding box center [223, 200] width 15 height 15
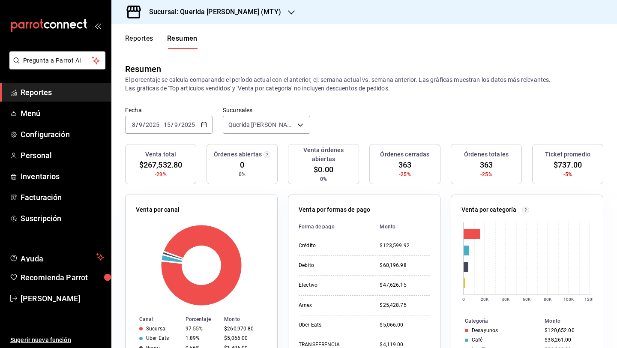
click at [204, 125] on icon "button" at bounding box center [204, 125] width 6 height 6
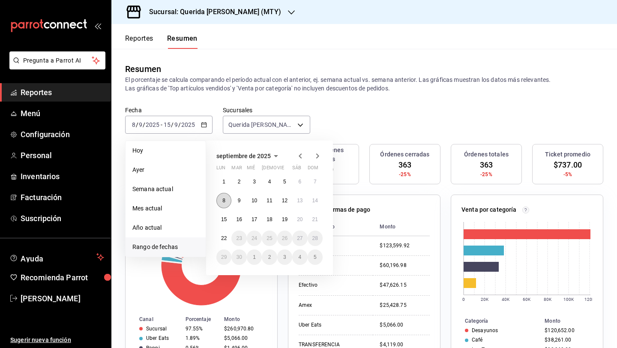
click at [225, 201] on button "8" at bounding box center [223, 200] width 15 height 15
click at [317, 201] on abbr "14" at bounding box center [315, 200] width 6 height 6
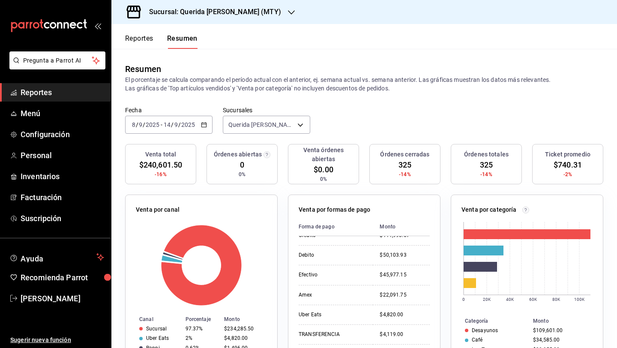
click at [203, 124] on icon "button" at bounding box center [204, 125] width 6 height 6
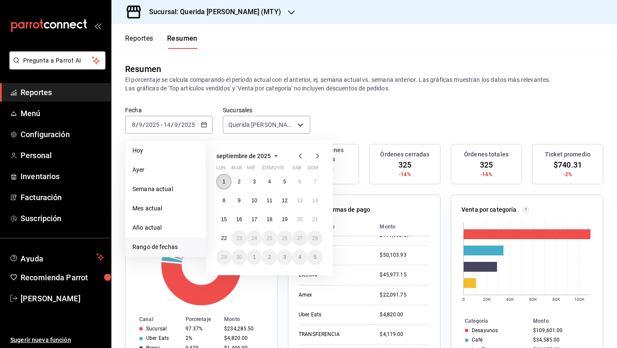
click at [222, 178] on button "1" at bounding box center [223, 181] width 15 height 15
click at [318, 200] on button "14" at bounding box center [315, 200] width 15 height 15
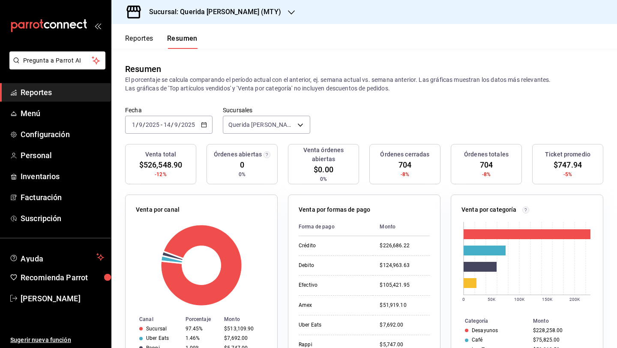
click at [136, 43] on button "Reportes" at bounding box center [139, 41] width 28 height 15
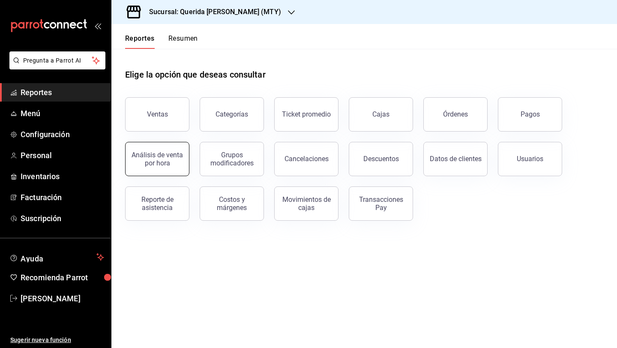
click at [167, 156] on div "Análisis de venta por hora" at bounding box center [157, 159] width 53 height 16
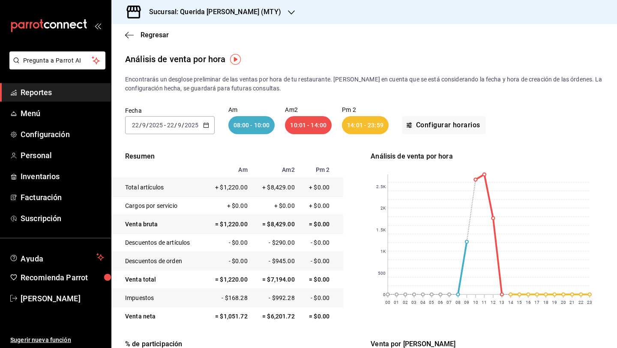
click at [204, 124] on \(Stroke\) "button" at bounding box center [205, 124] width 5 height 0
click at [159, 247] on span "Rango de fechas" at bounding box center [165, 247] width 66 height 9
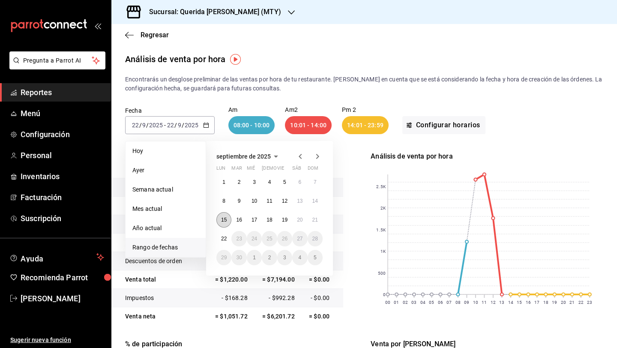
click at [220, 220] on button "15" at bounding box center [223, 219] width 15 height 15
click at [314, 220] on abbr "21" at bounding box center [315, 220] width 6 height 6
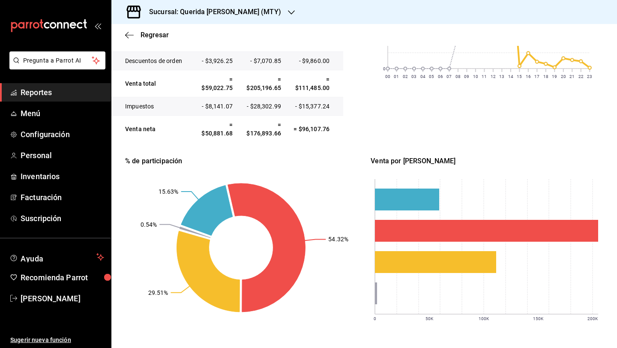
scroll to position [161, 0]
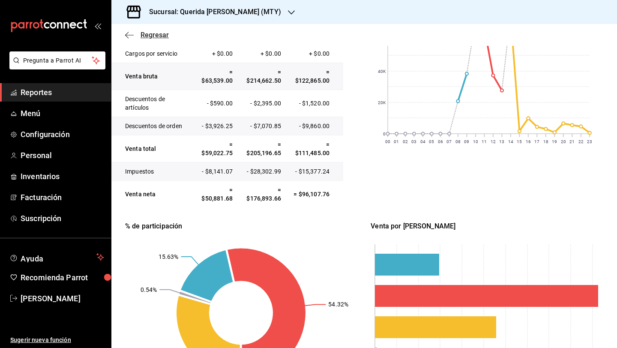
click at [143, 37] on span "Regresar" at bounding box center [154, 35] width 28 height 8
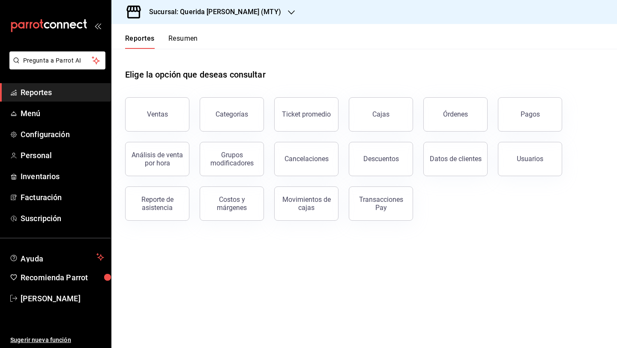
click at [183, 43] on button "Resumen" at bounding box center [183, 41] width 30 height 15
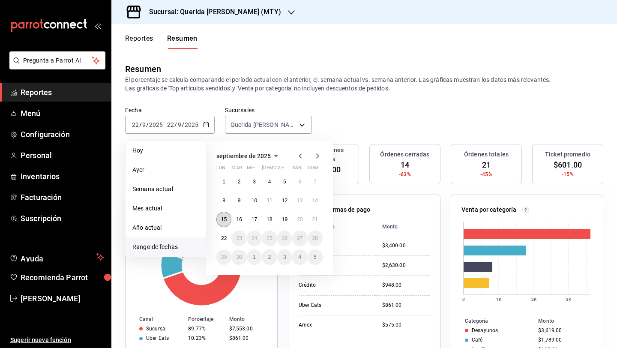
click at [228, 217] on button "15" at bounding box center [223, 219] width 15 height 15
click at [313, 219] on abbr "21" at bounding box center [315, 219] width 6 height 6
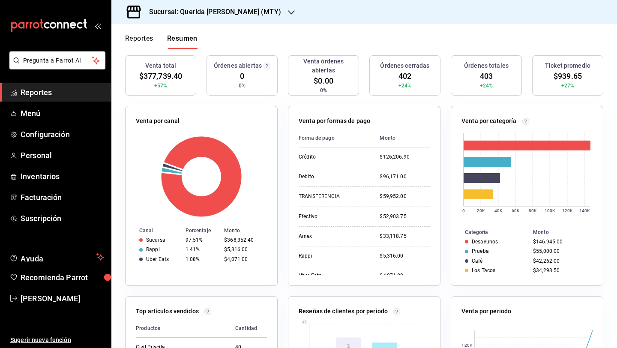
scroll to position [99, 0]
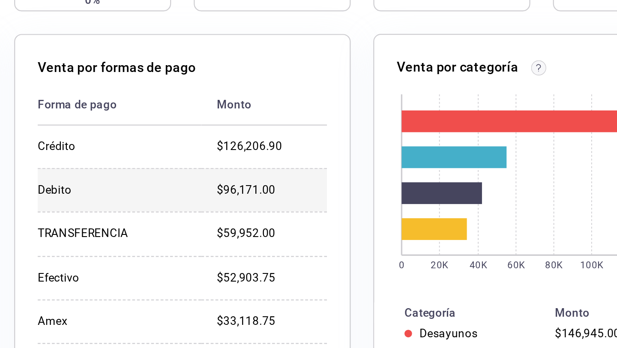
click at [412, 165] on div "$96,171.00" at bounding box center [404, 165] width 50 height 7
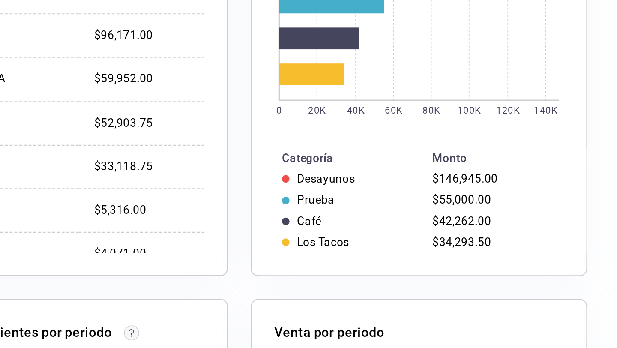
scroll to position [171, 0]
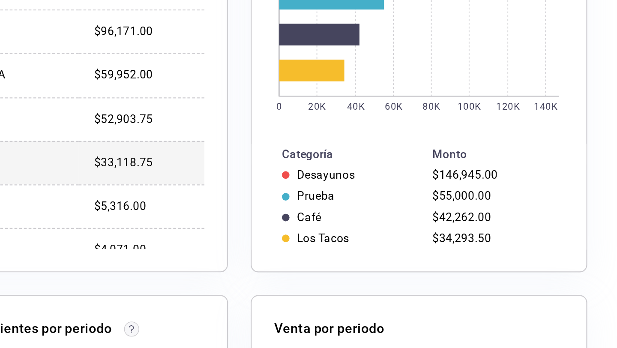
click at [428, 155] on div "$33,118.75" at bounding box center [404, 153] width 50 height 7
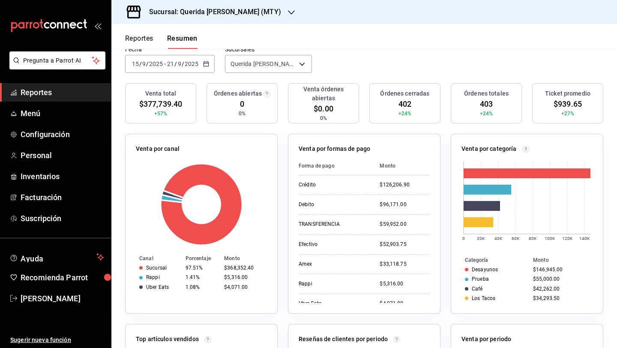
scroll to position [0, 0]
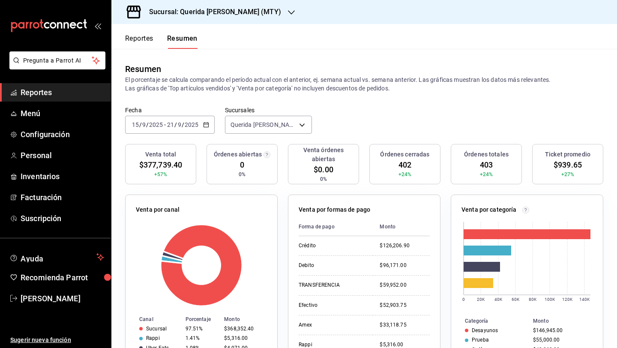
click at [76, 98] on span "Reportes" at bounding box center [63, 93] width 84 height 12
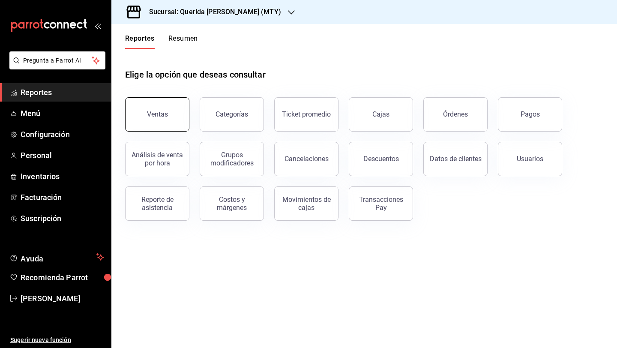
click at [147, 119] on button "Ventas" at bounding box center [157, 114] width 64 height 34
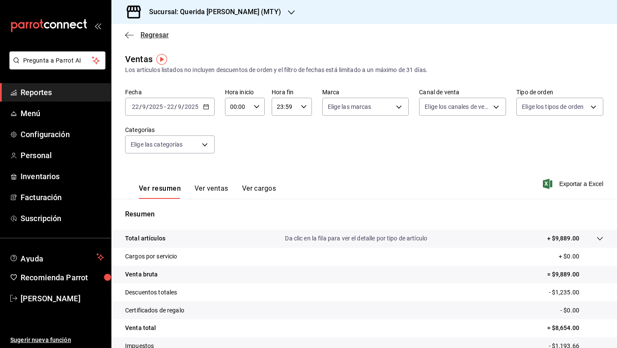
click at [129, 37] on icon "button" at bounding box center [129, 35] width 9 height 8
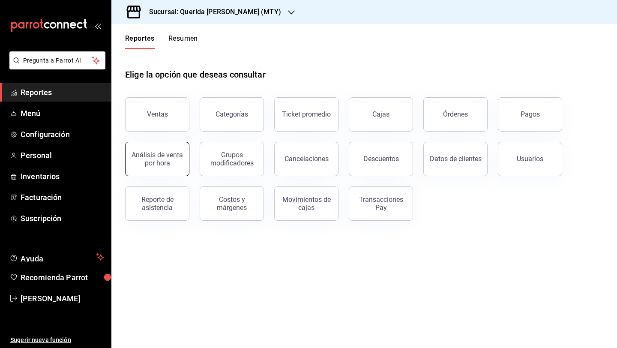
click at [148, 168] on button "Análisis de venta por hora" at bounding box center [157, 159] width 64 height 34
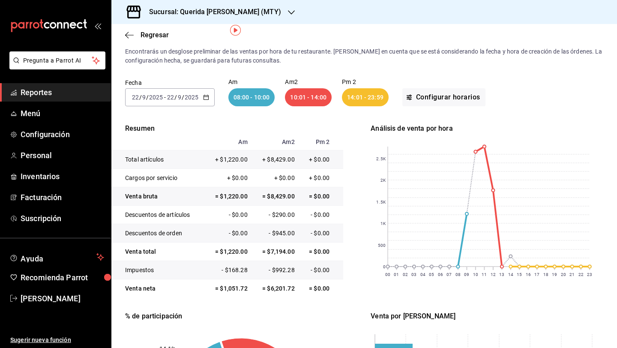
scroll to position [29, 0]
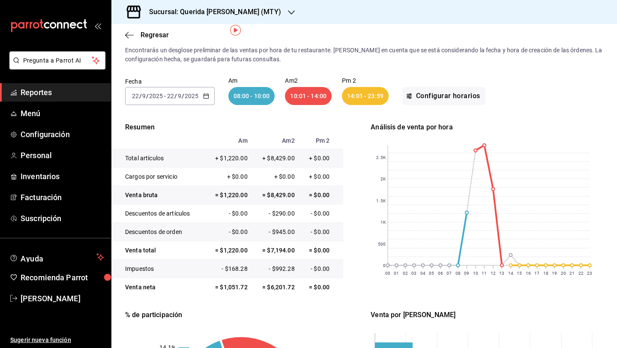
click at [203, 99] on div "2025-09-22 22 / 9 / 2025 - 2025-09-22 22 / 9 / 2025" at bounding box center [170, 96] width 90 height 18
click at [204, 95] on icon "button" at bounding box center [206, 96] width 6 height 6
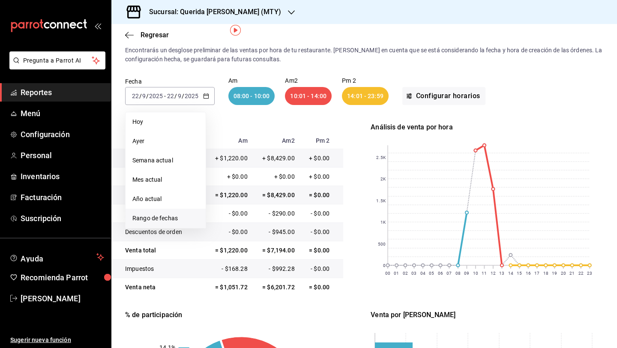
click at [158, 217] on span "Rango de fechas" at bounding box center [165, 218] width 66 height 9
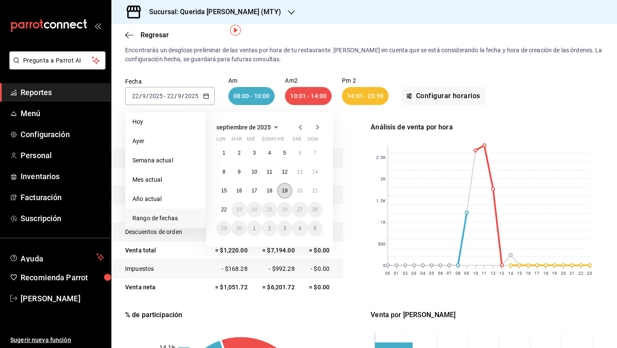
click at [288, 190] on button "19" at bounding box center [284, 190] width 15 height 15
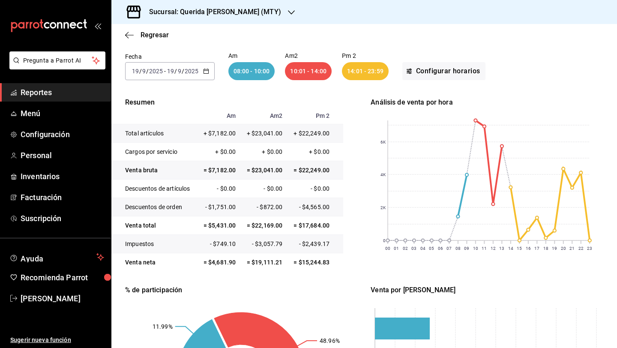
scroll to position [53, 0]
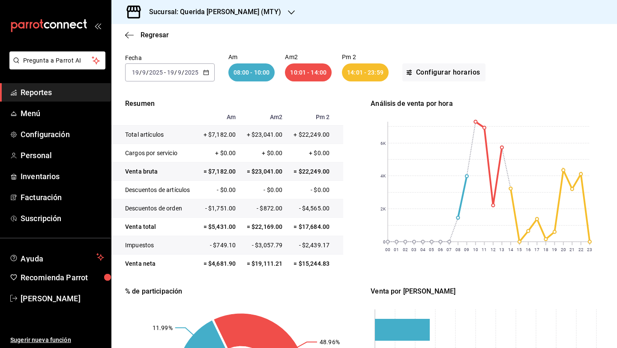
click at [204, 70] on icon "button" at bounding box center [206, 72] width 6 height 6
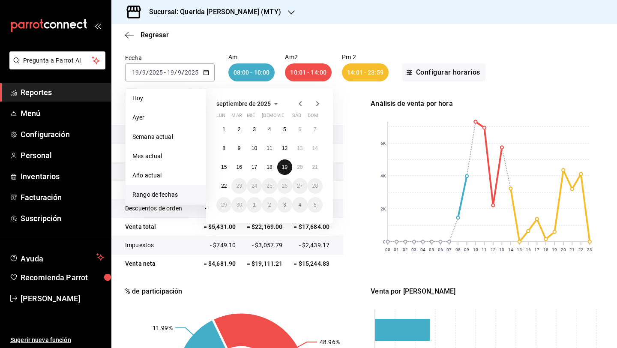
click at [283, 164] on abbr "19" at bounding box center [285, 167] width 6 height 6
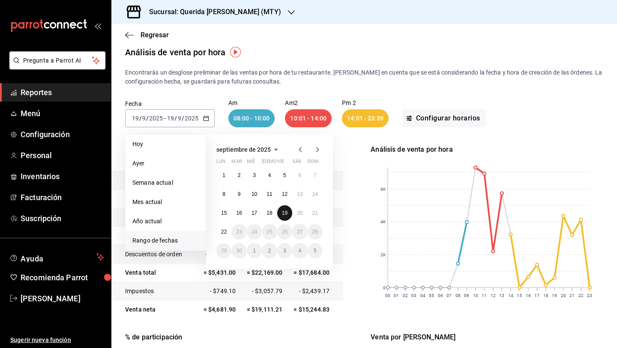
scroll to position [7, 0]
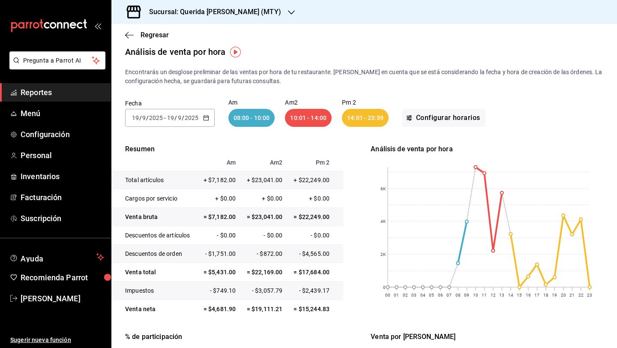
click at [99, 24] on icon "open_drawer_menu" at bounding box center [97, 25] width 7 height 7
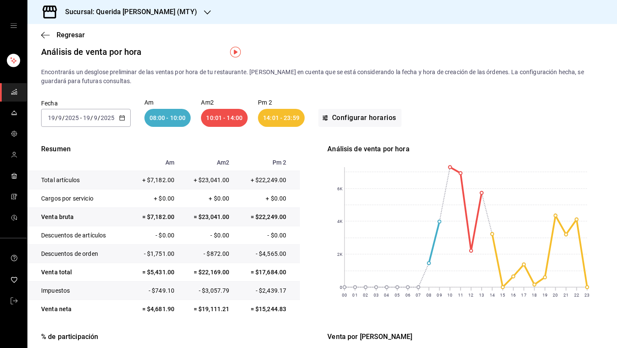
click at [120, 117] on icon "button" at bounding box center [122, 118] width 6 height 6
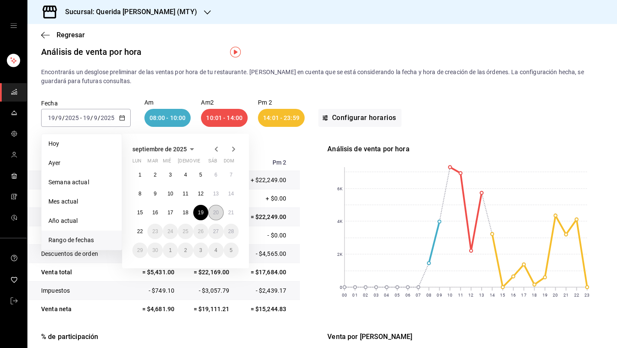
click at [218, 209] on abbr "20" at bounding box center [216, 212] width 6 height 6
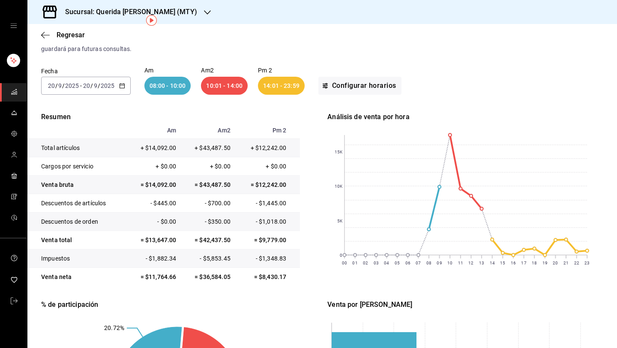
scroll to position [39, 0]
click at [123, 85] on \(Stroke\) "button" at bounding box center [121, 85] width 5 height 0
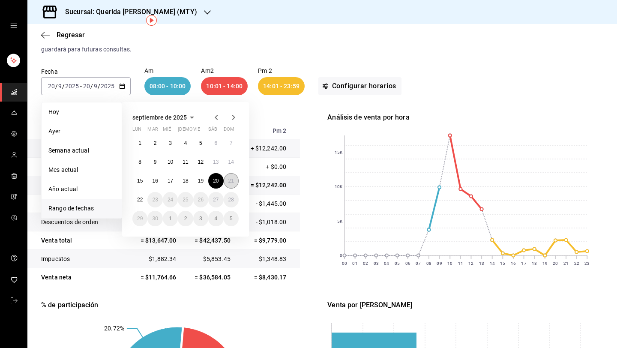
click at [228, 179] on abbr "21" at bounding box center [231, 181] width 6 height 6
